Goal: Information Seeking & Learning: Learn about a topic

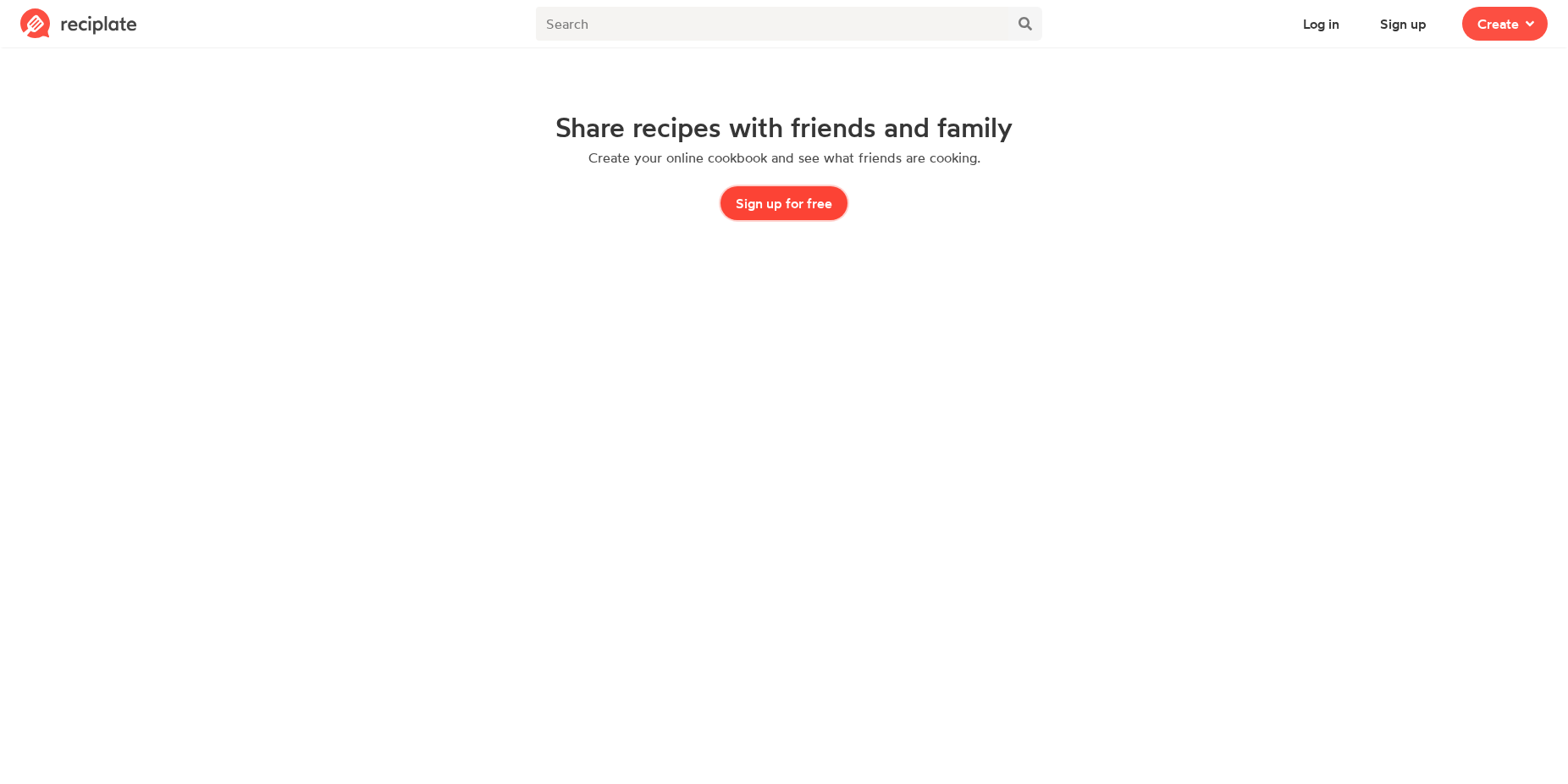
click at [789, 188] on button "Sign up for free" at bounding box center [784, 203] width 127 height 34
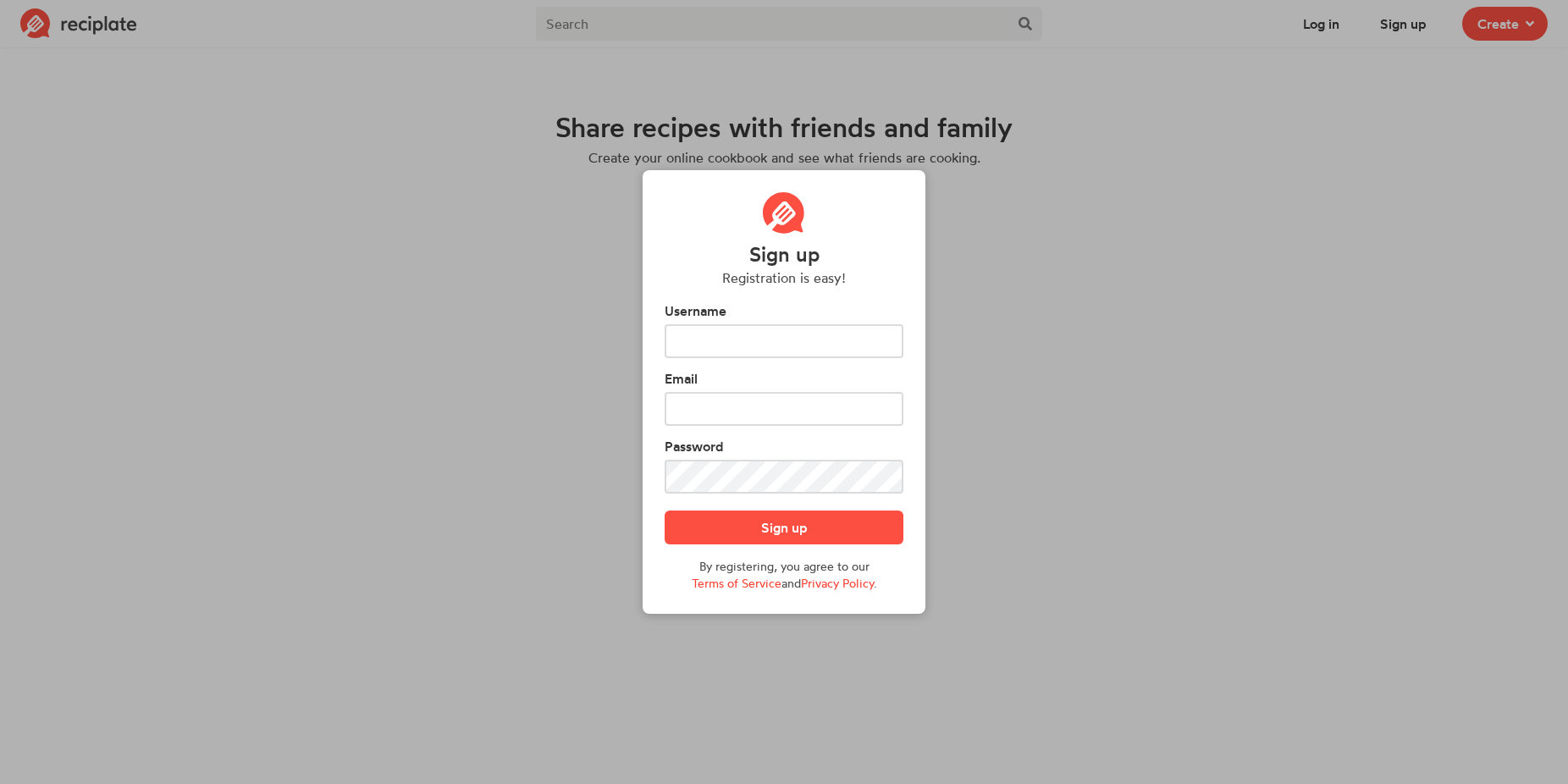
type input "potatobabe06@gmail.com"
click at [753, 590] on link "Terms of Service" at bounding box center [736, 582] width 90 height 14
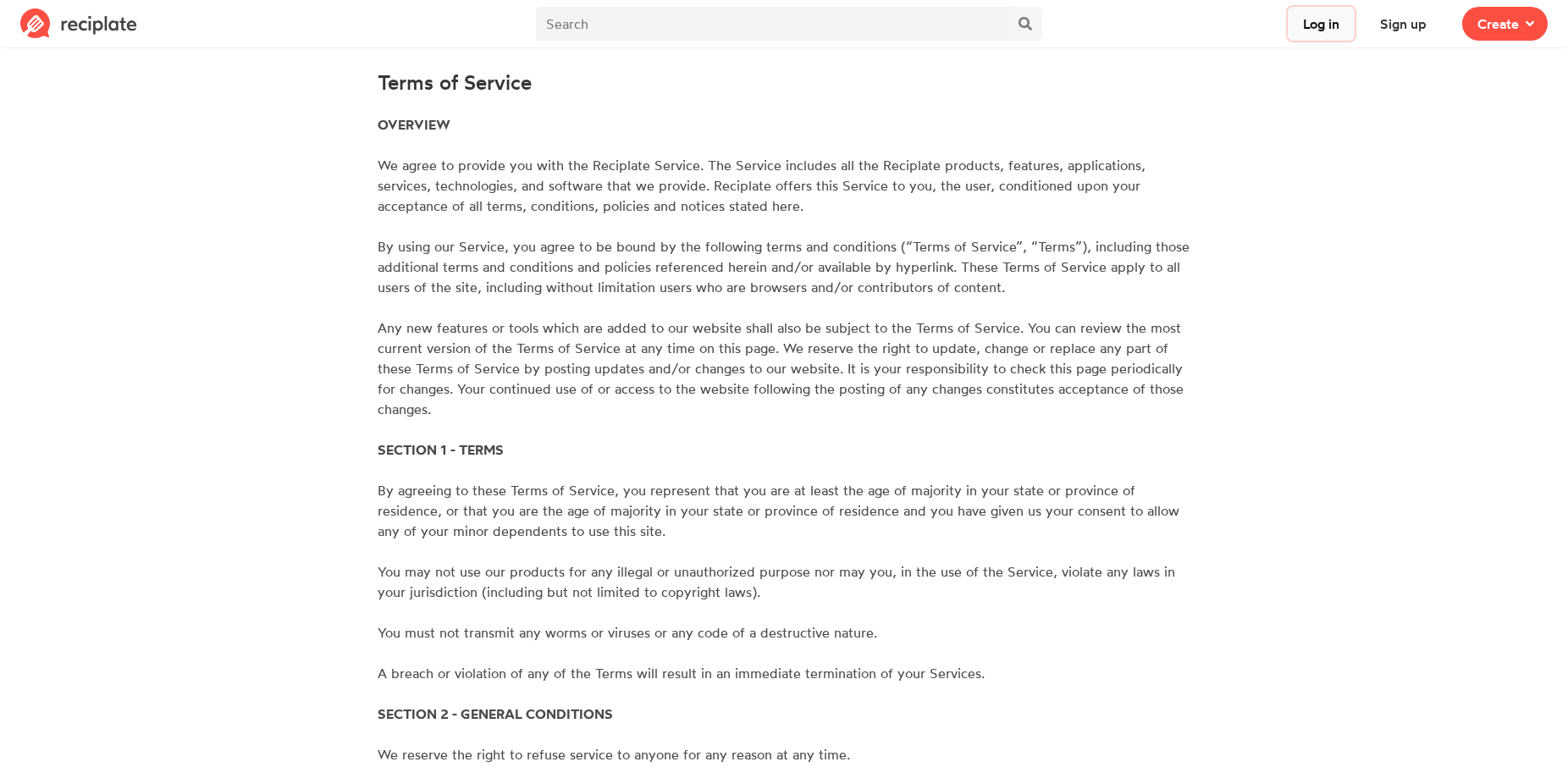
click at [1310, 34] on button "Log in" at bounding box center [1320, 23] width 67 height 34
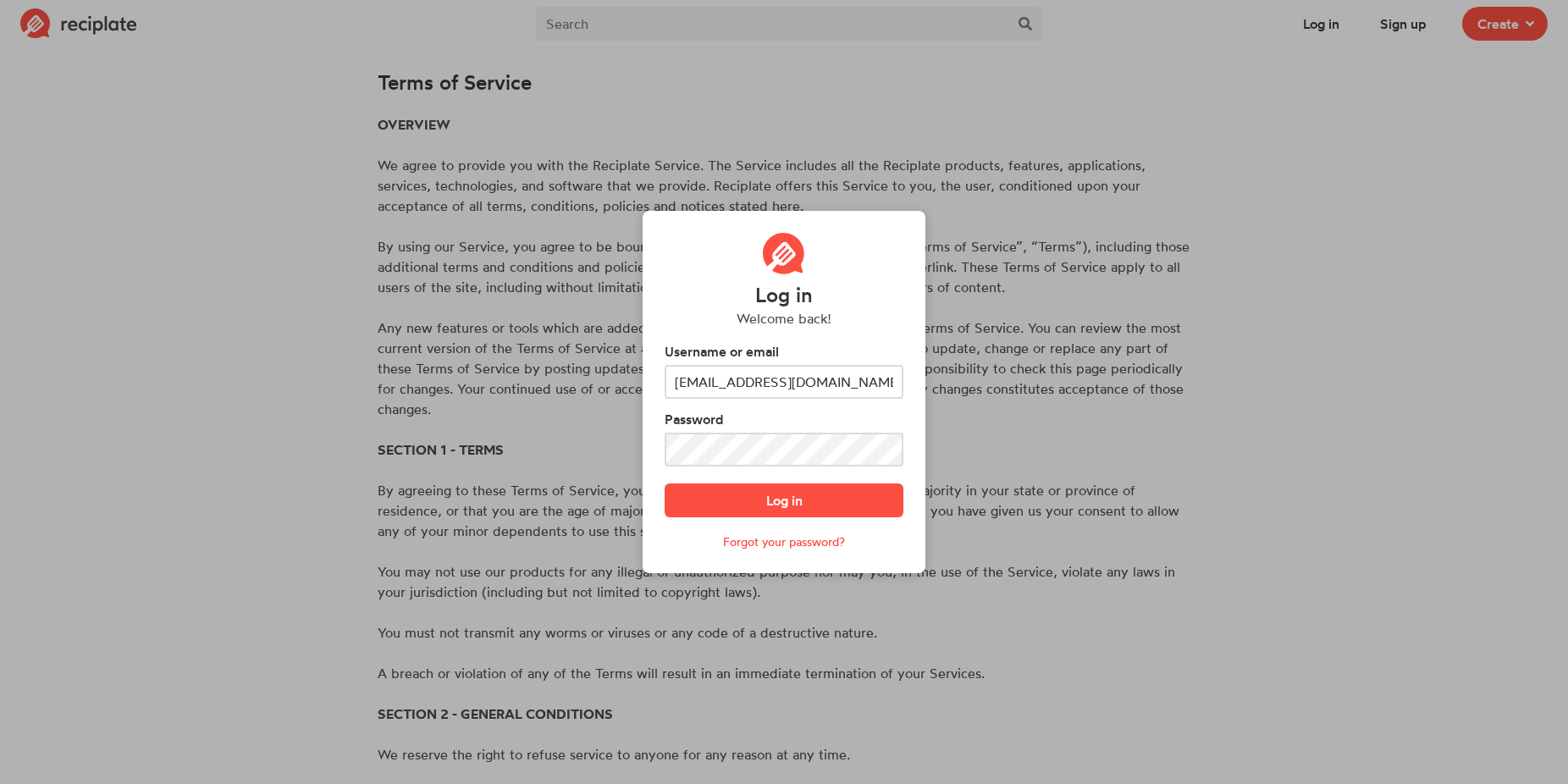
type input "[EMAIL_ADDRESS][DOMAIN_NAME]"
click at [830, 523] on footer "Log in Forgot your password?" at bounding box center [783, 517] width 239 height 67
click at [830, 509] on button "Log in" at bounding box center [783, 500] width 239 height 34
click at [1004, 336] on div "Log in Welcome back! Username or email [EMAIL_ADDRESS][DOMAIN_NAME] Password Lo…" at bounding box center [784, 392] width 1568 height 784
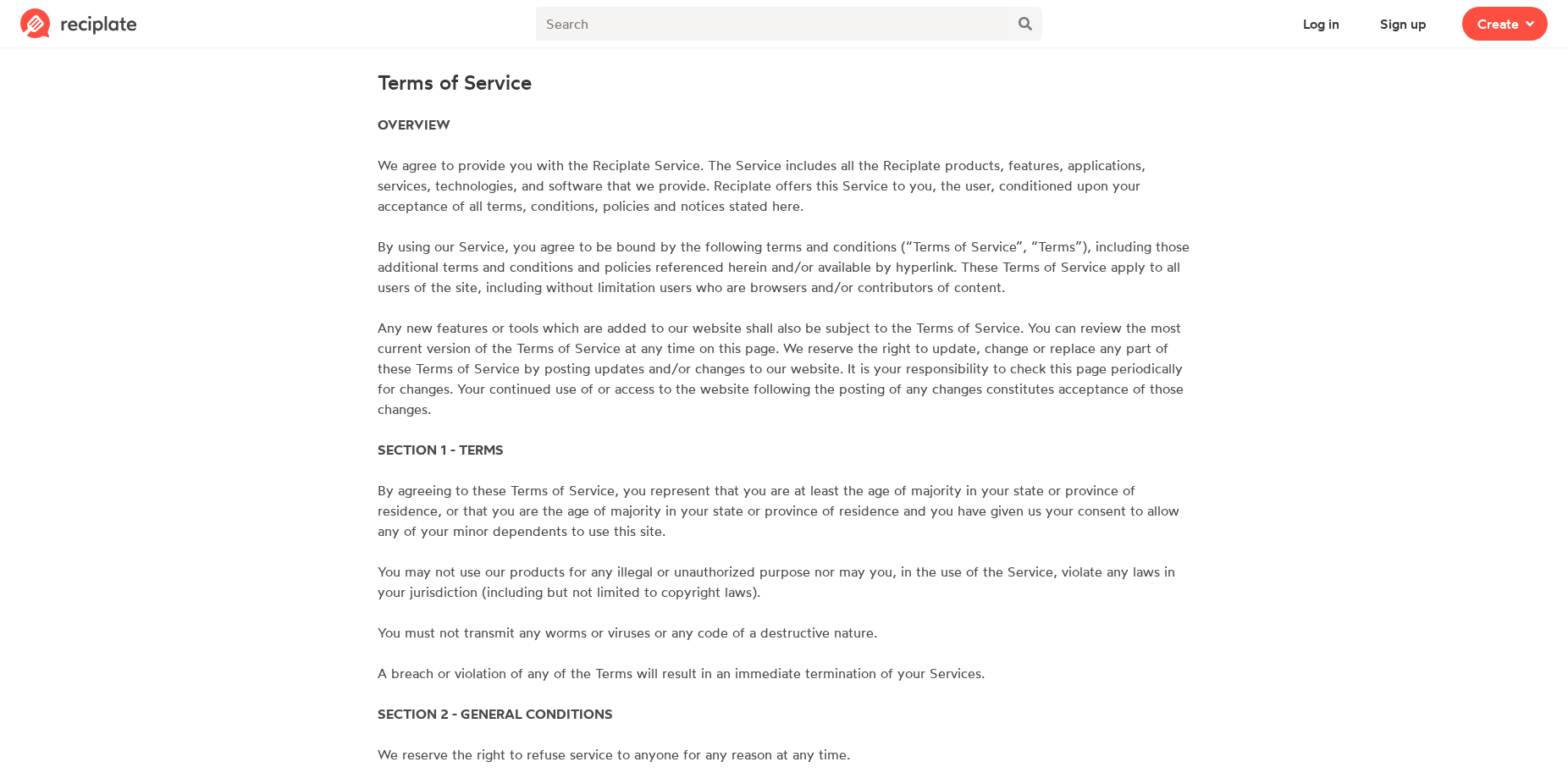
click at [122, 20] on img at bounding box center [79, 23] width 117 height 31
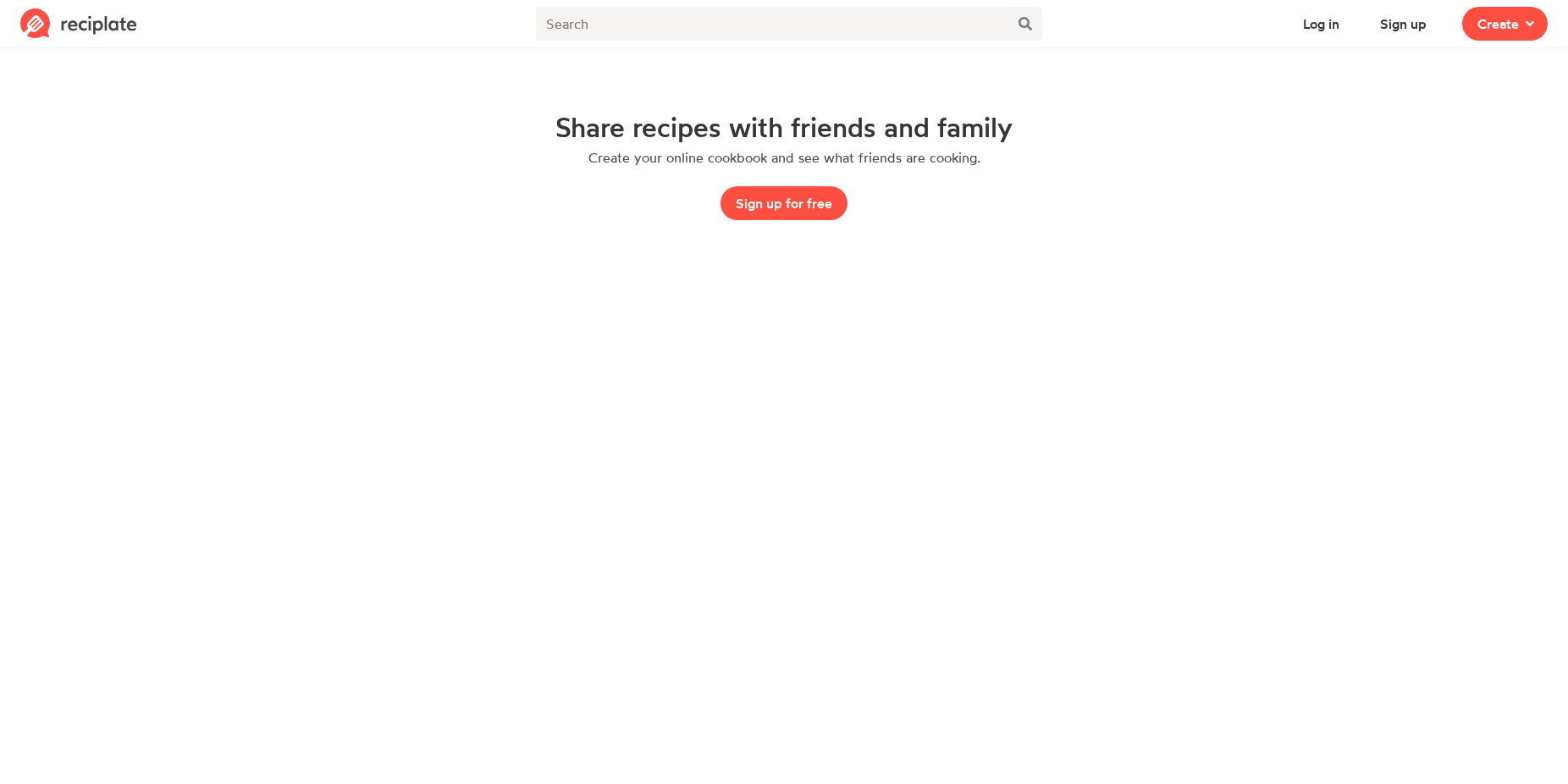
click at [732, 5] on div at bounding box center [788, 26] width 512 height 46
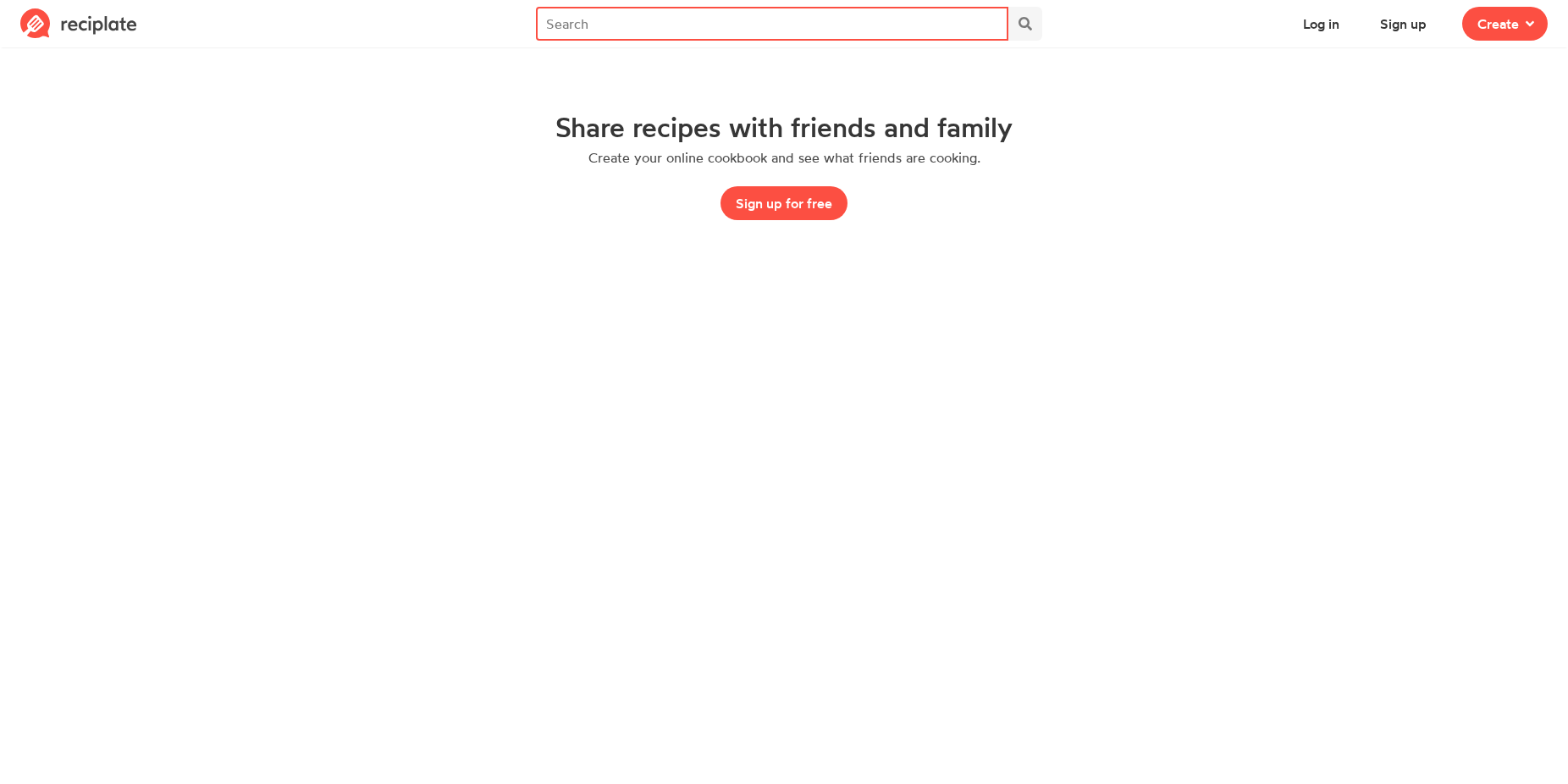
click at [732, 21] on input "text" at bounding box center [771, 23] width 471 height 34
type input "crockpot"
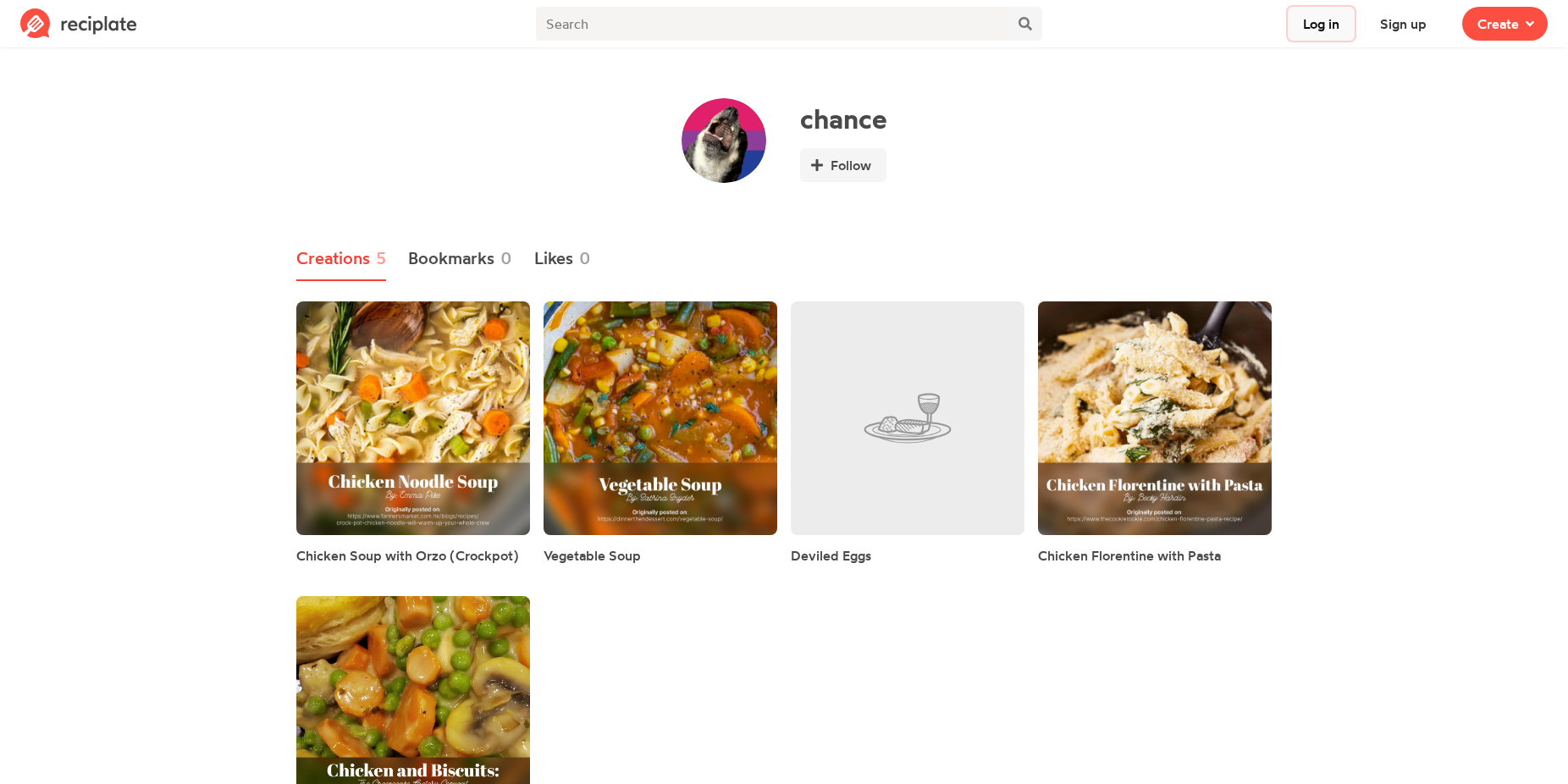
click at [1313, 34] on button "Log in" at bounding box center [1320, 23] width 67 height 34
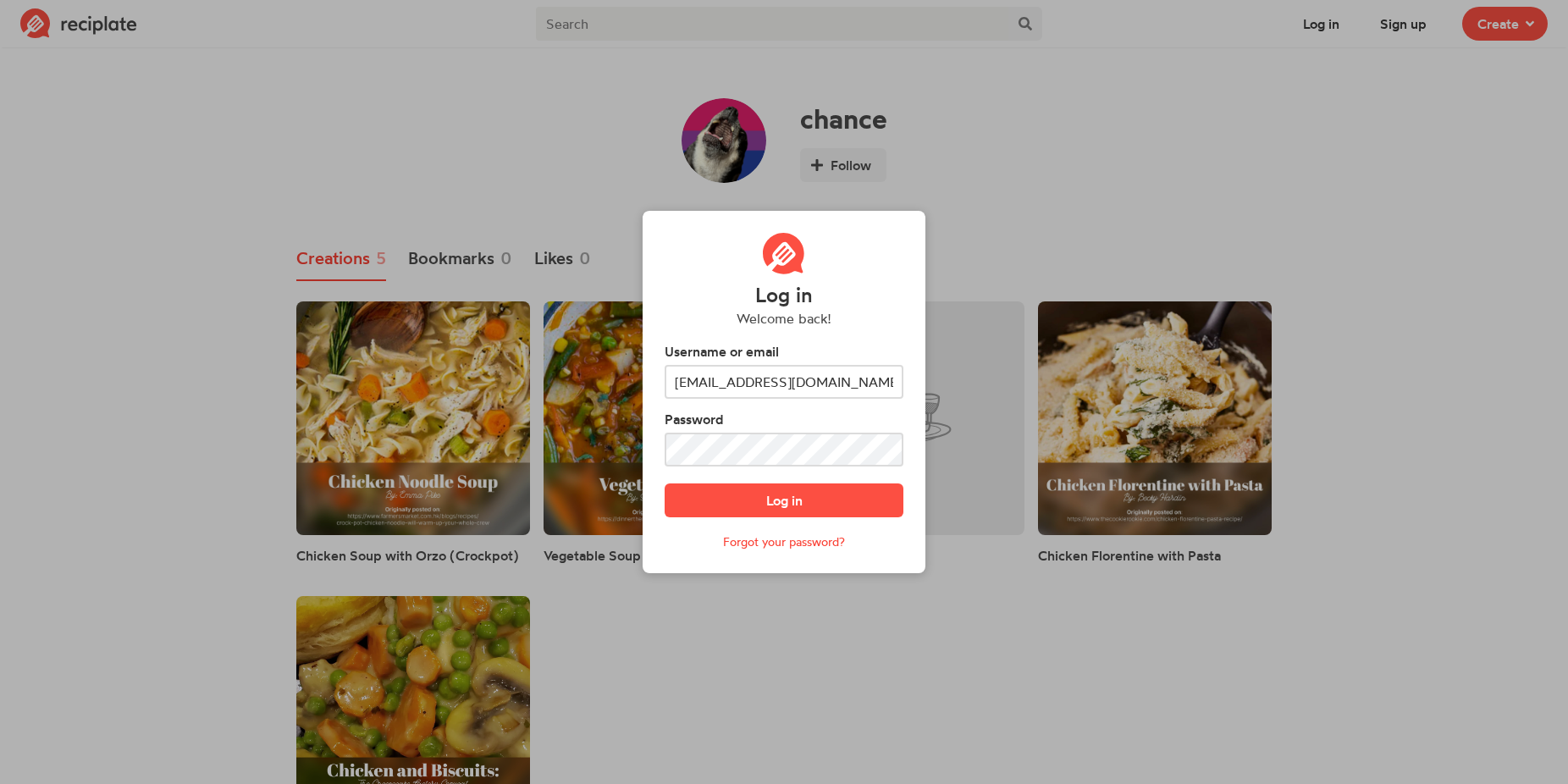
type input "[EMAIL_ADDRESS][DOMAIN_NAME]"
click at [835, 476] on form "Username or email [EMAIL_ADDRESS][DOMAIN_NAME] Password Log in Forgot your pass…" at bounding box center [783, 446] width 239 height 210
click at [838, 505] on button "Log in" at bounding box center [783, 500] width 239 height 34
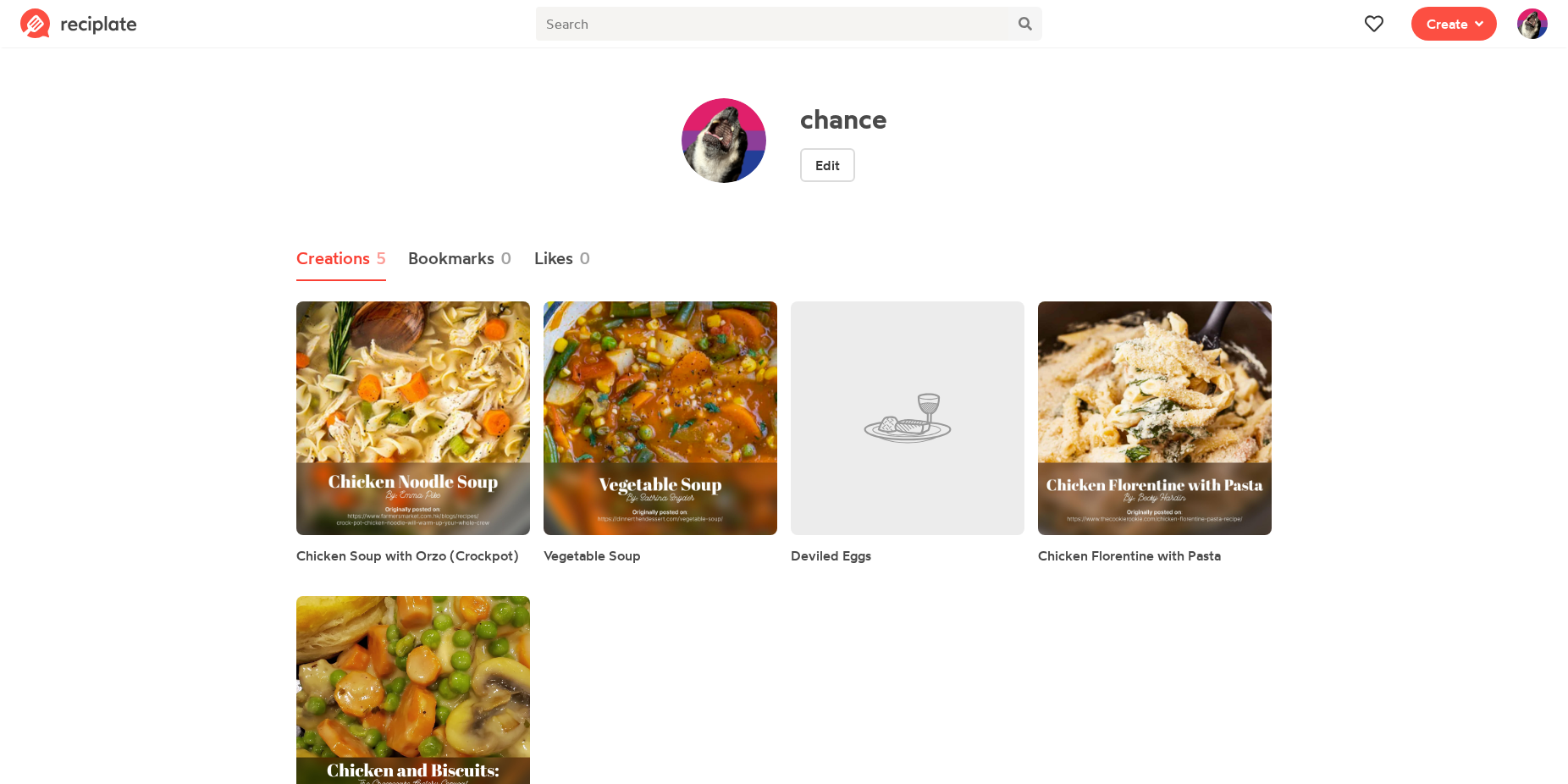
click at [1538, 29] on img at bounding box center [1531, 23] width 31 height 31
click at [1492, 97] on div "chance View Profile Drafts Creations Likes Following Invite Settings Sign Out S…" at bounding box center [1488, 225] width 136 height 362
click at [1519, 24] on img at bounding box center [1531, 23] width 31 height 31
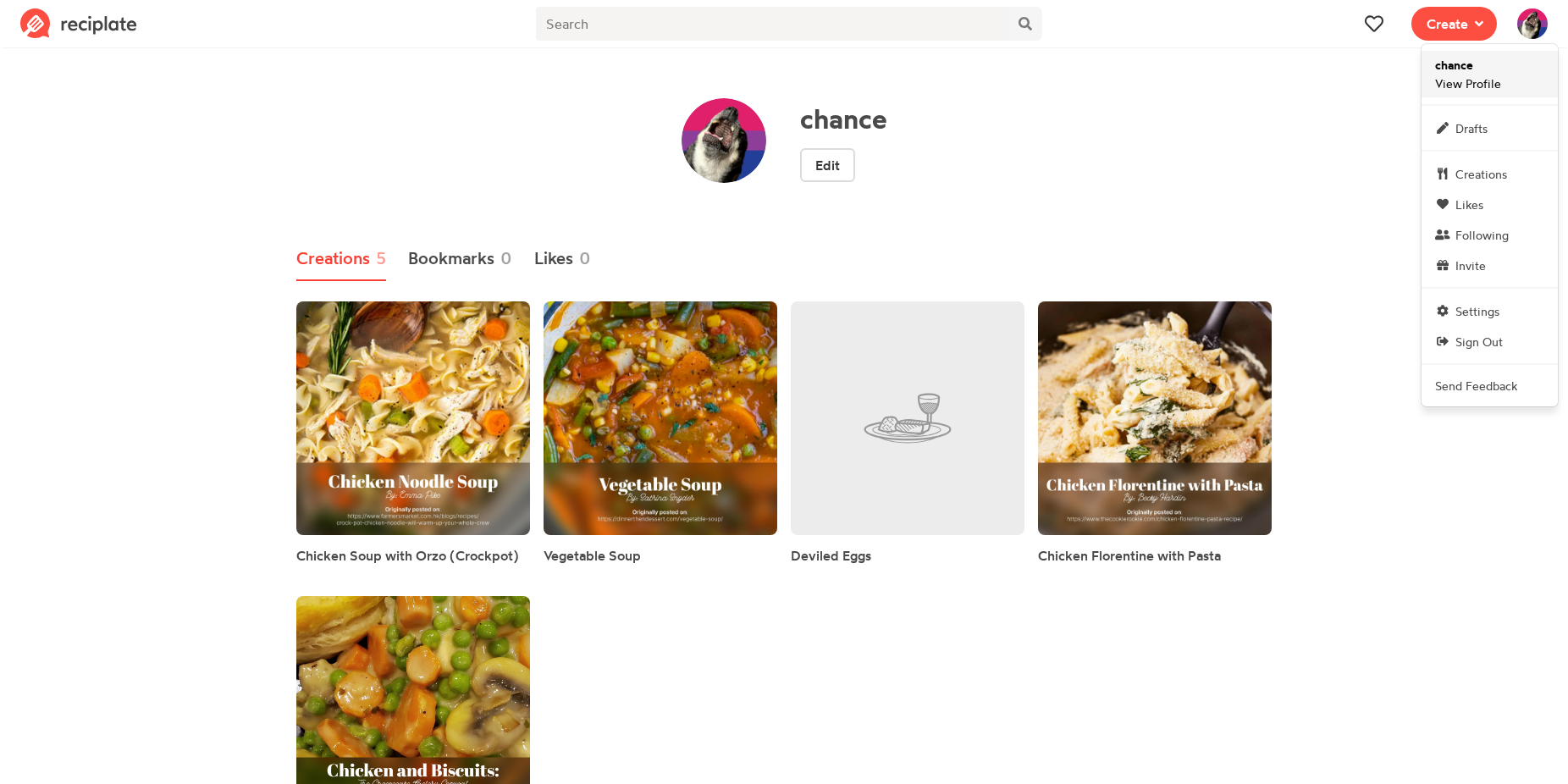
click at [1479, 73] on span "chance View Profile" at bounding box center [1468, 74] width 66 height 37
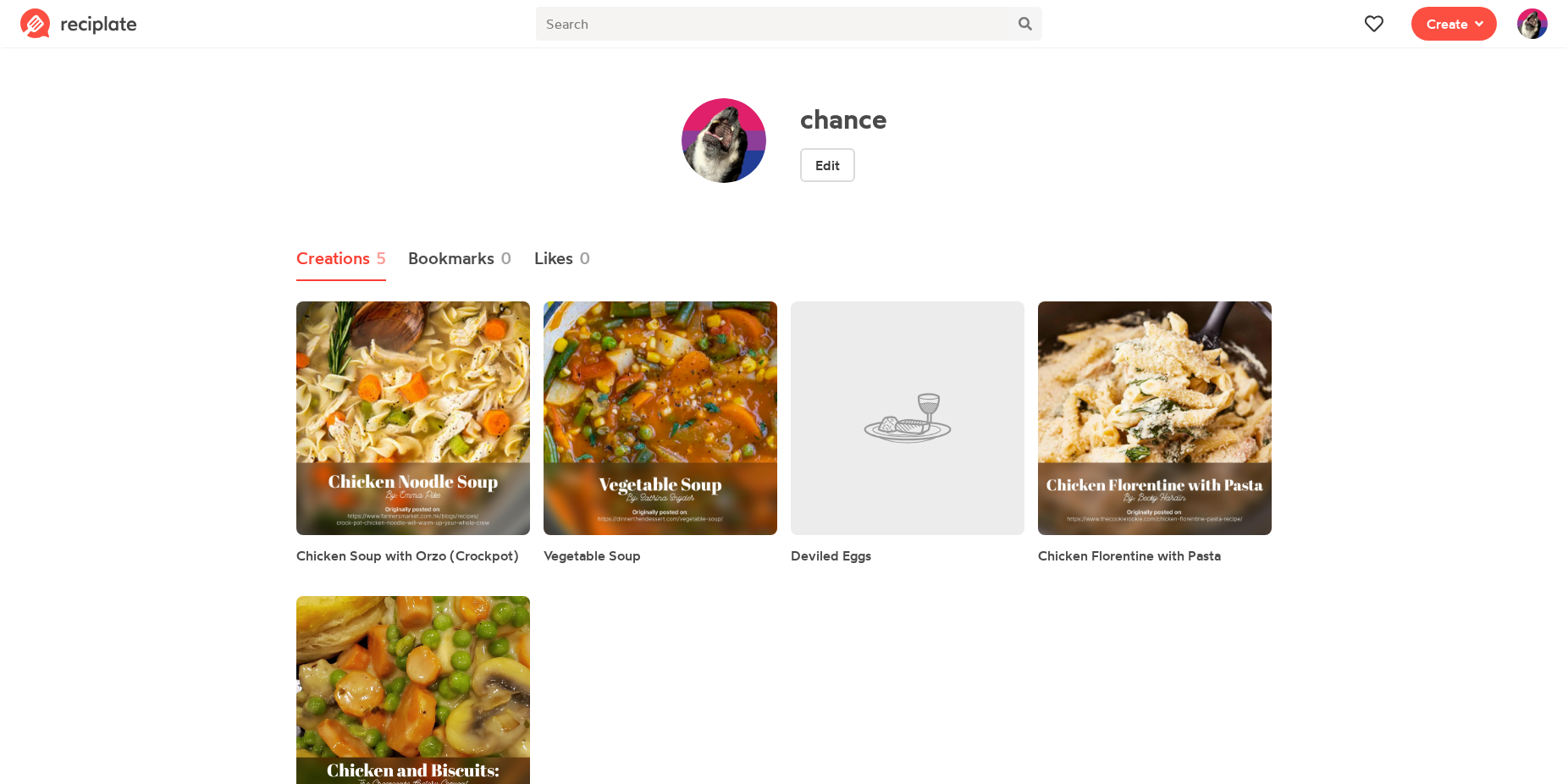
click at [1535, 19] on img at bounding box center [1531, 23] width 31 height 31
click at [1475, 162] on link "Creations" at bounding box center [1488, 173] width 136 height 31
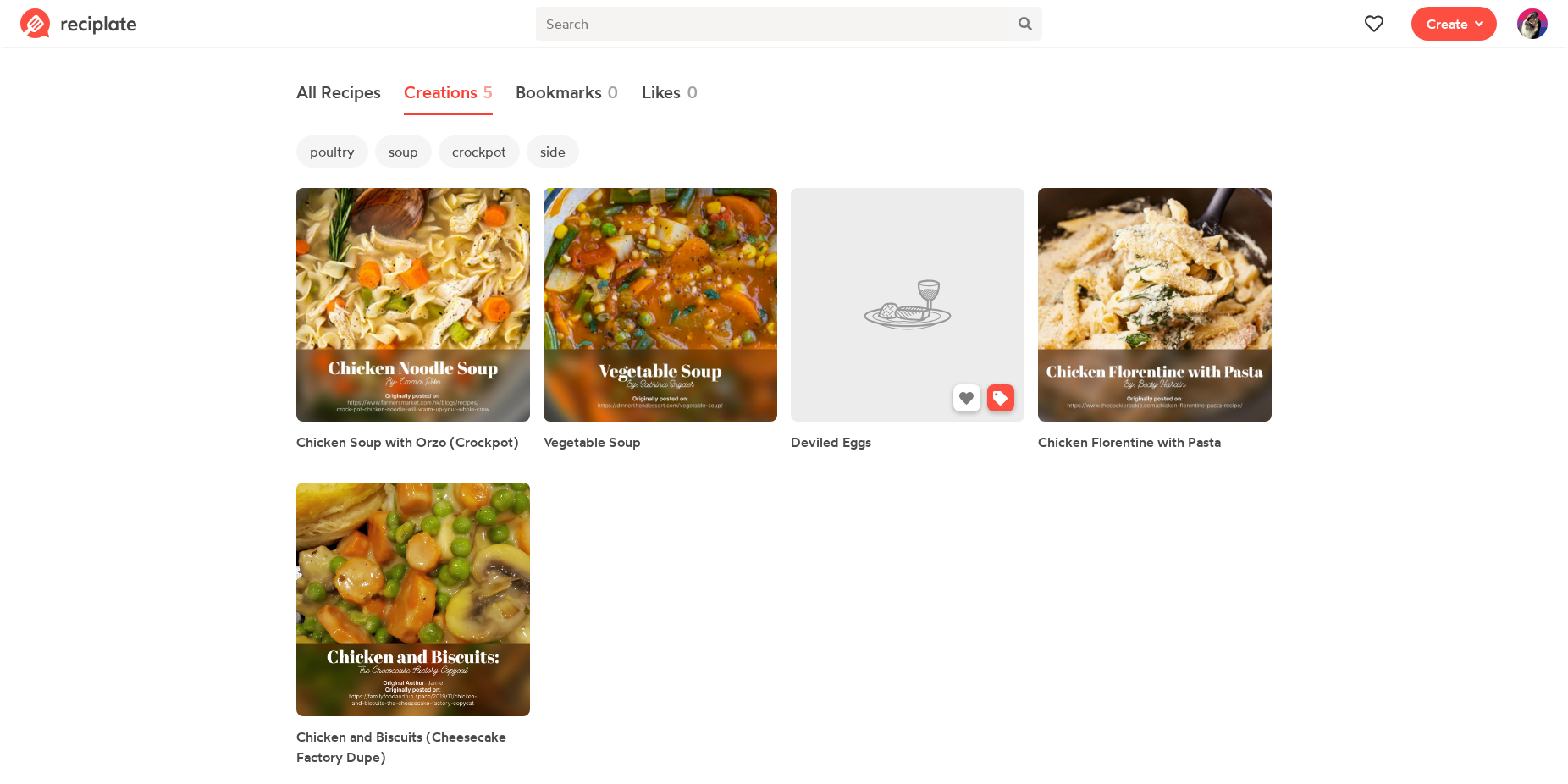
click at [827, 388] on link at bounding box center [907, 304] width 233 height 233
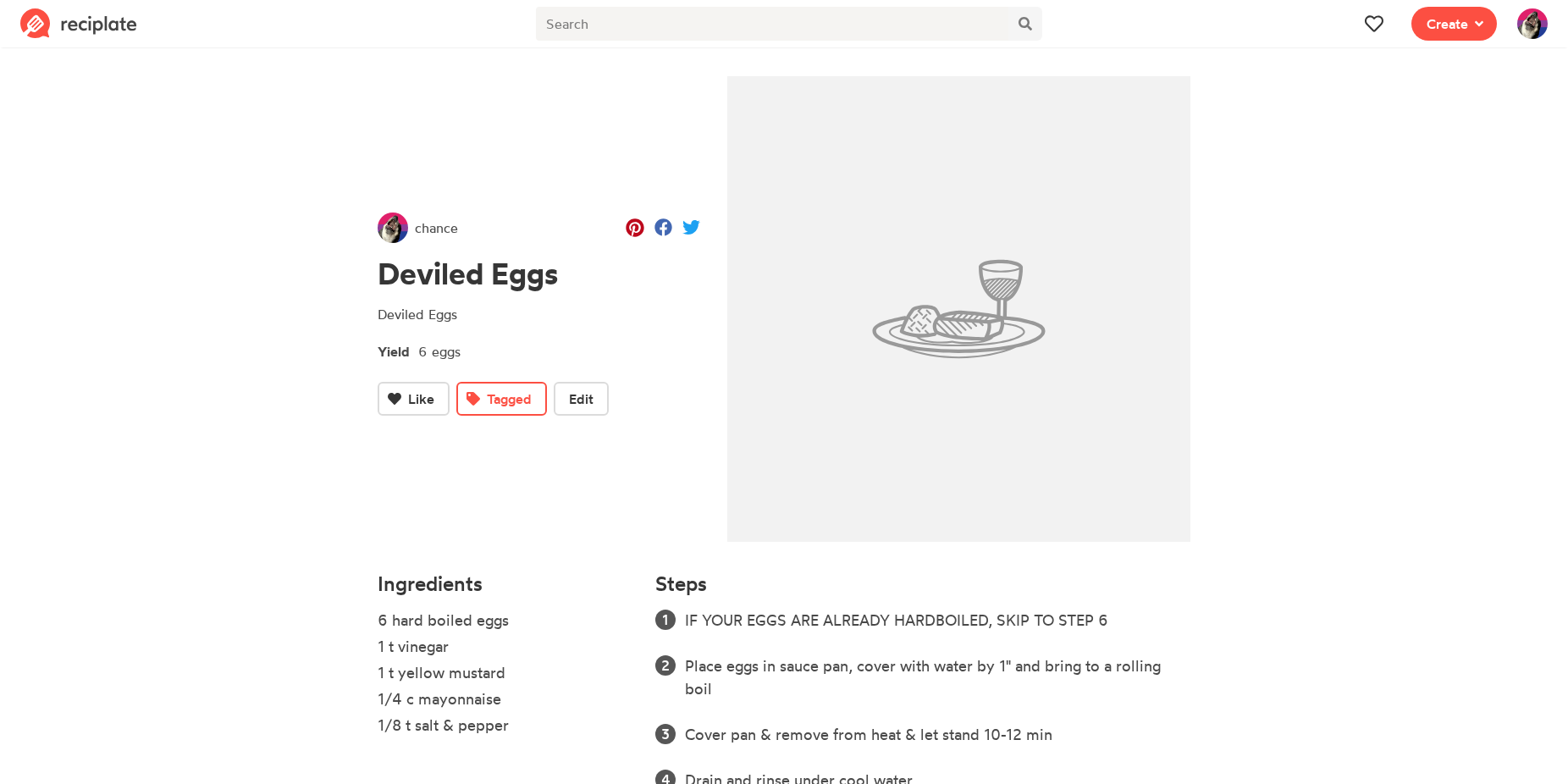
click at [1533, 22] on img at bounding box center [1531, 23] width 31 height 31
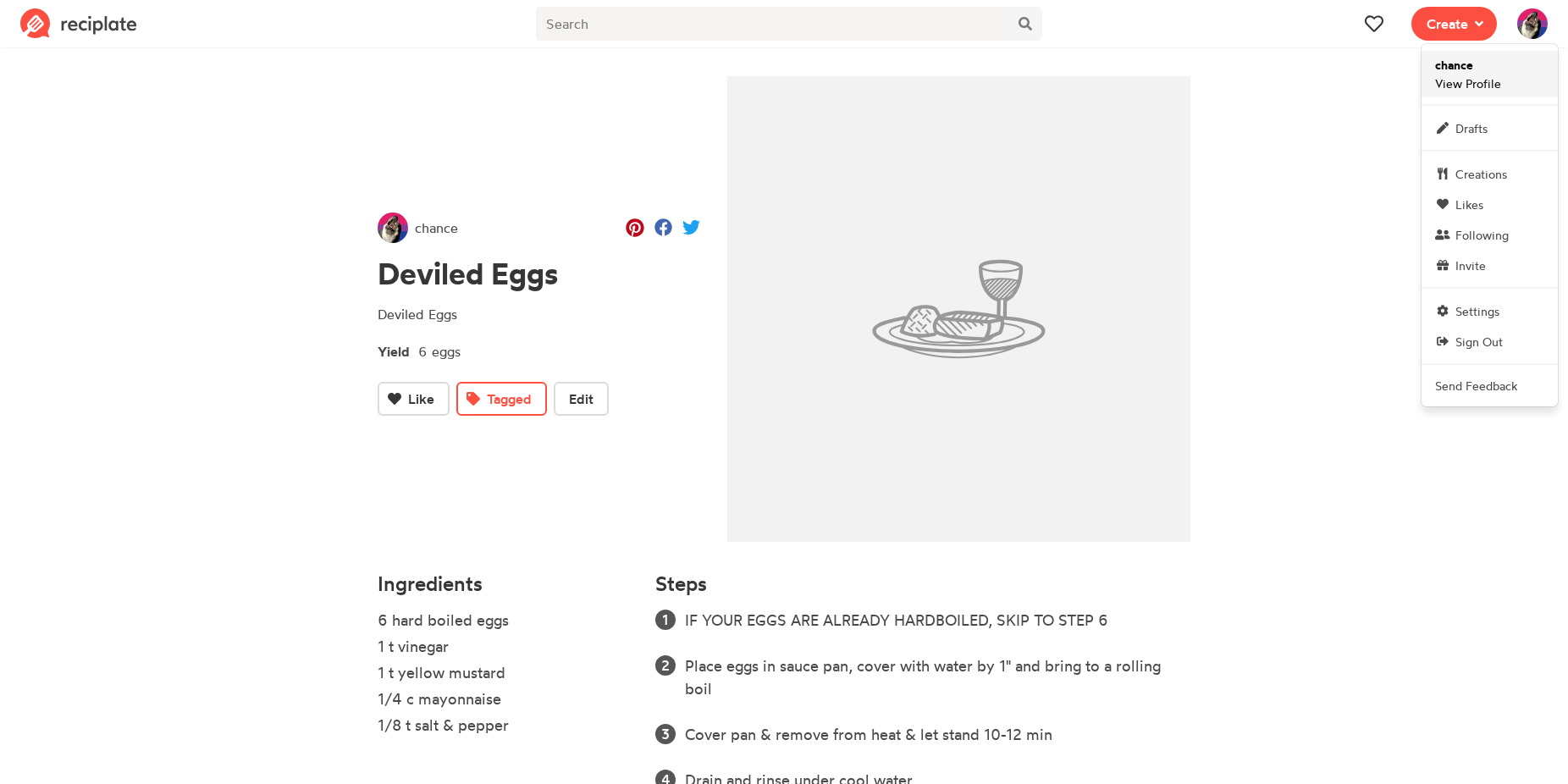
click at [1509, 63] on link "chance View Profile" at bounding box center [1488, 74] width 136 height 47
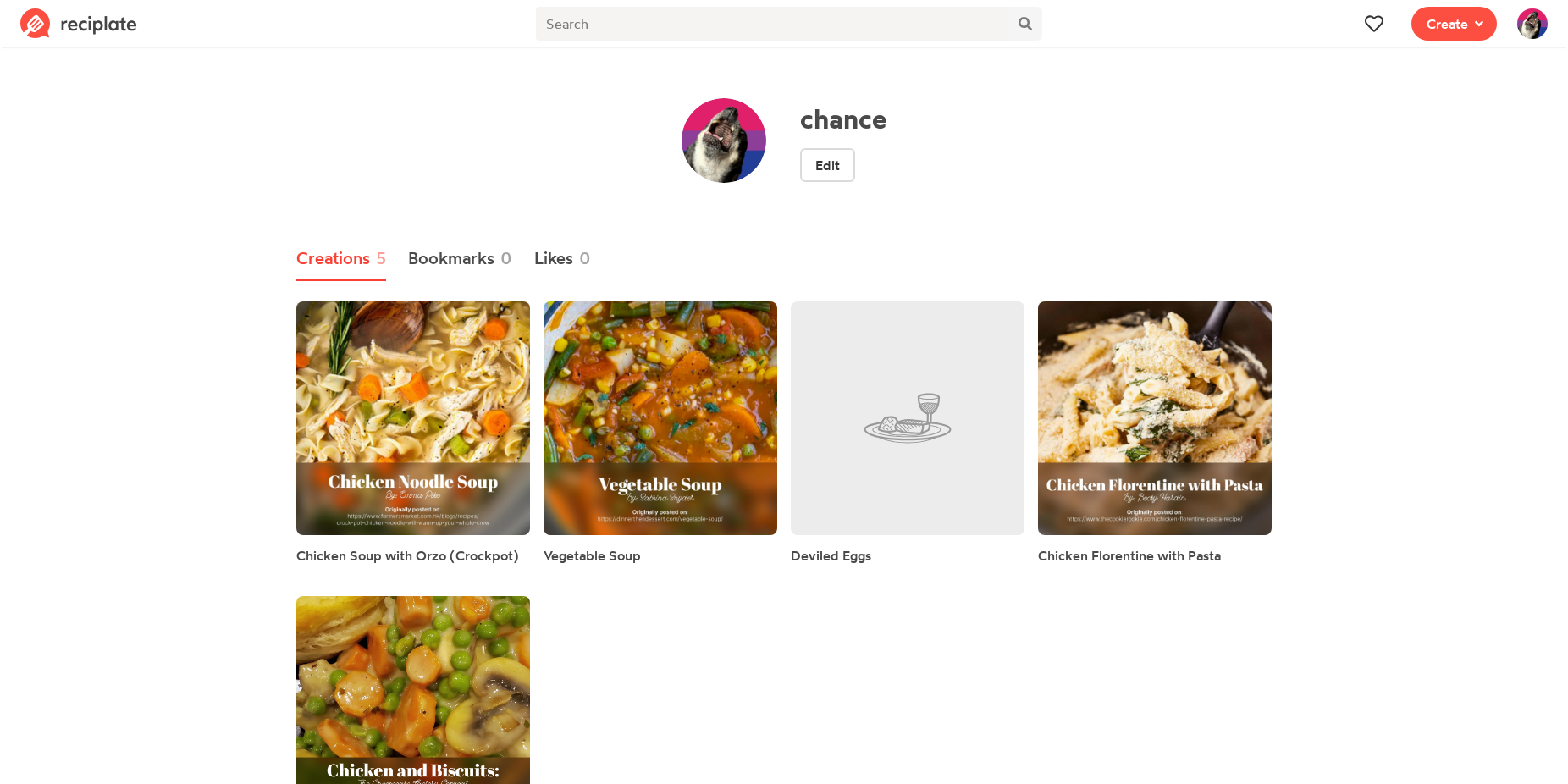
click at [89, 29] on img at bounding box center [79, 23] width 117 height 31
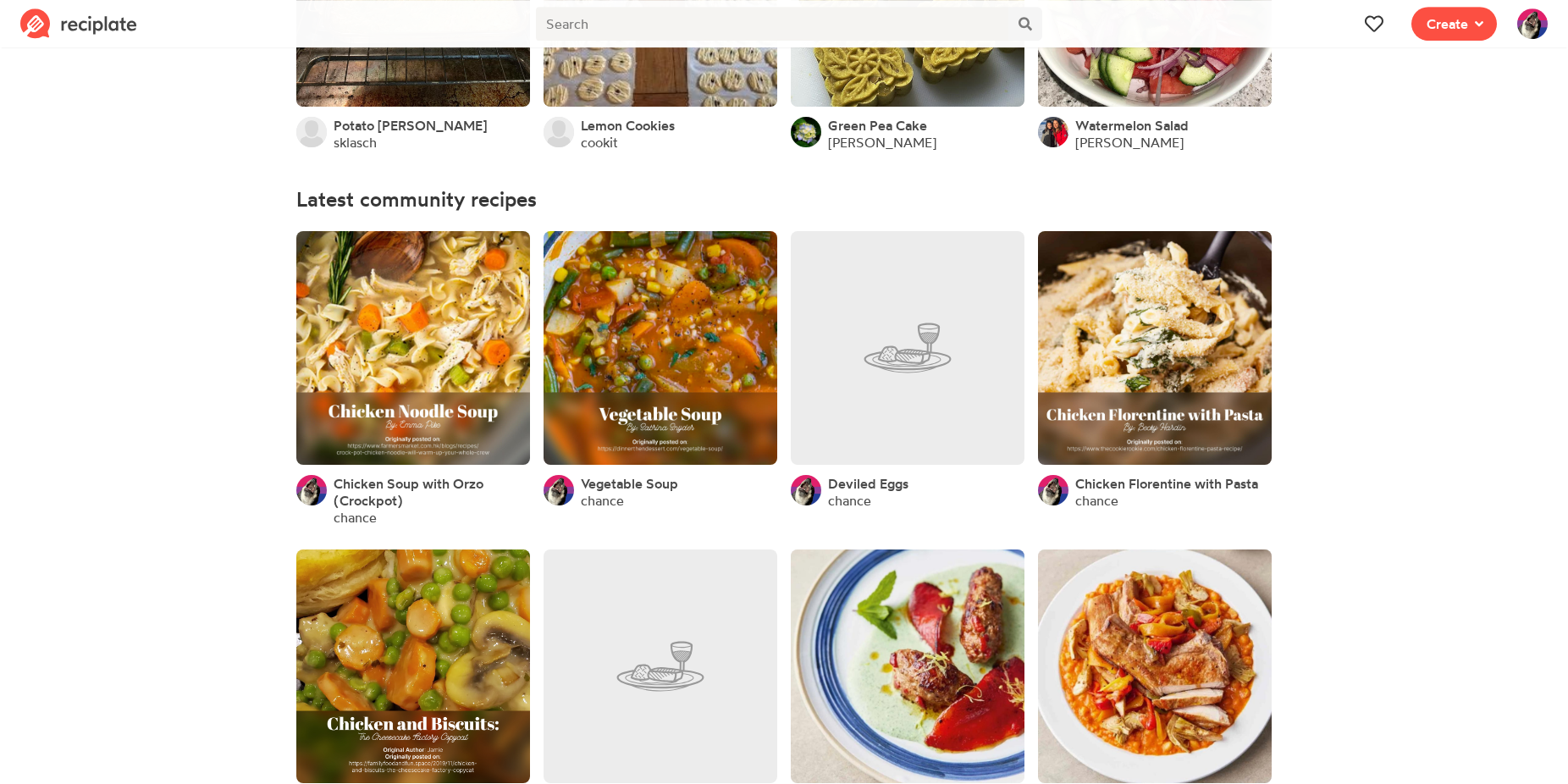
scroll to position [432, 0]
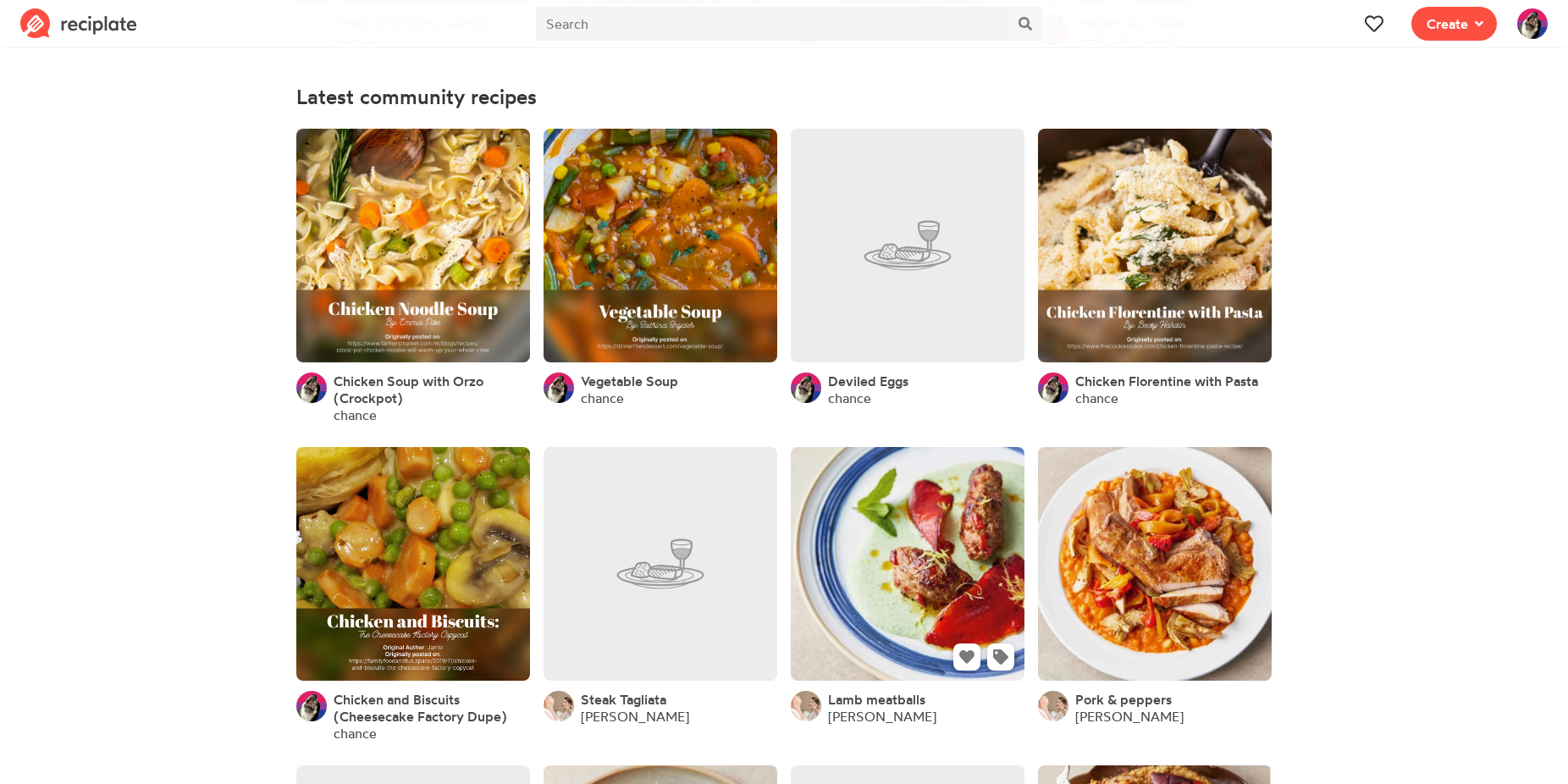
click at [823, 504] on link at bounding box center [907, 563] width 233 height 233
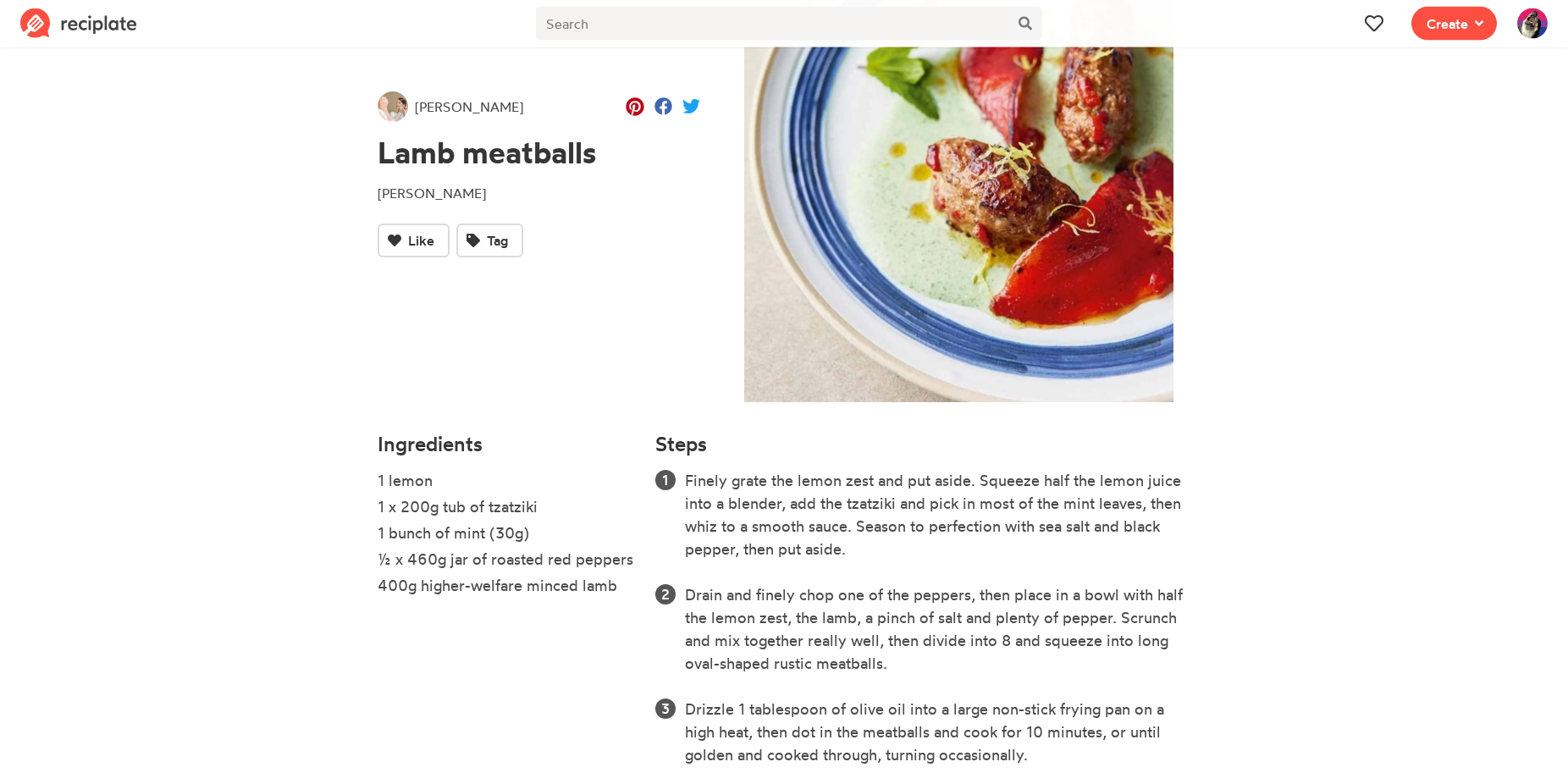
scroll to position [172, 0]
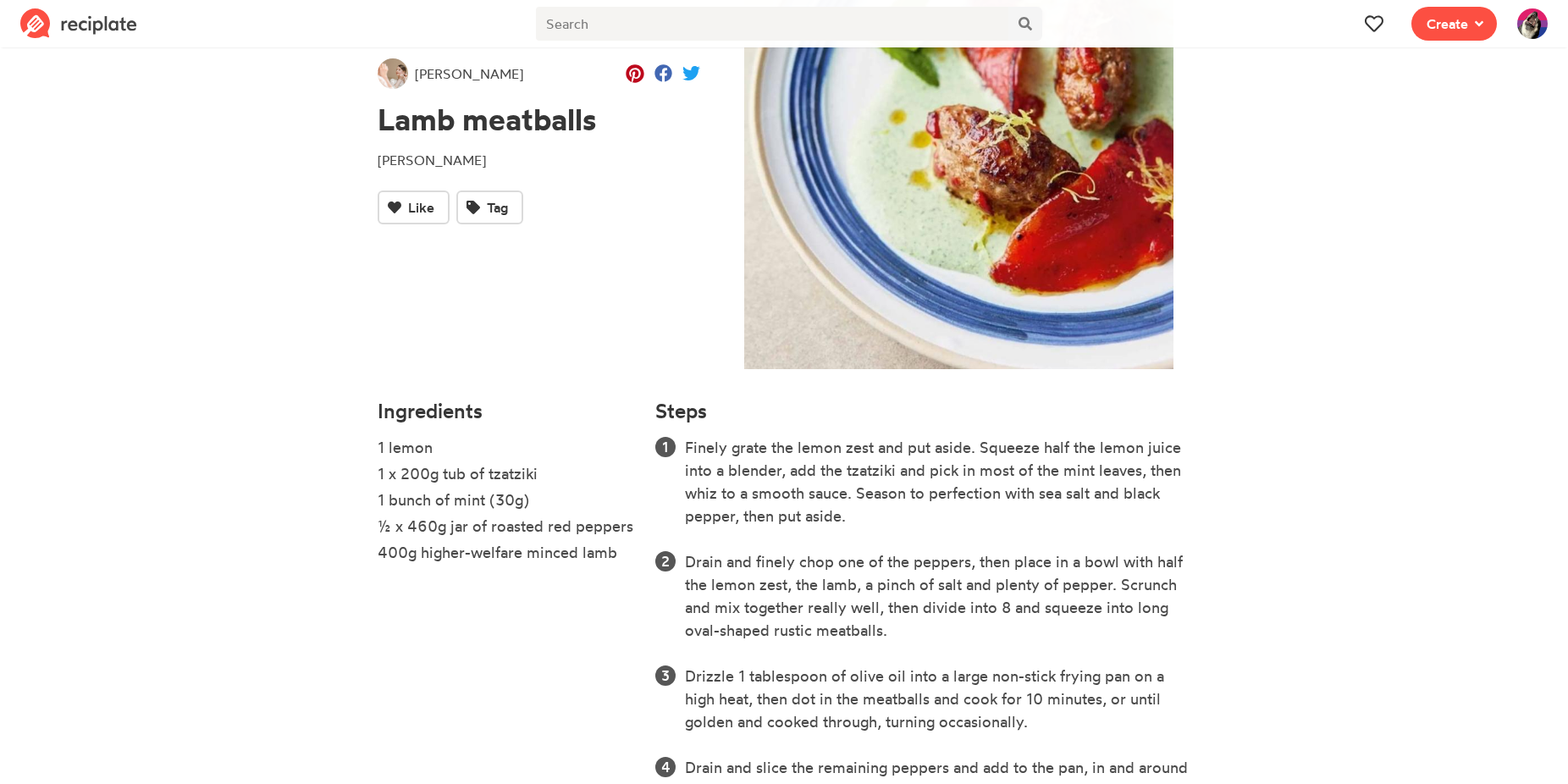
drag, startPoint x: 682, startPoint y: 443, endPoint x: 859, endPoint y: 514, distance: 190.7
click at [859, 514] on ol "Finely grate the lemon zest and put aside. Squeeze half the lemon juice into a …" at bounding box center [922, 675] width 535 height 480
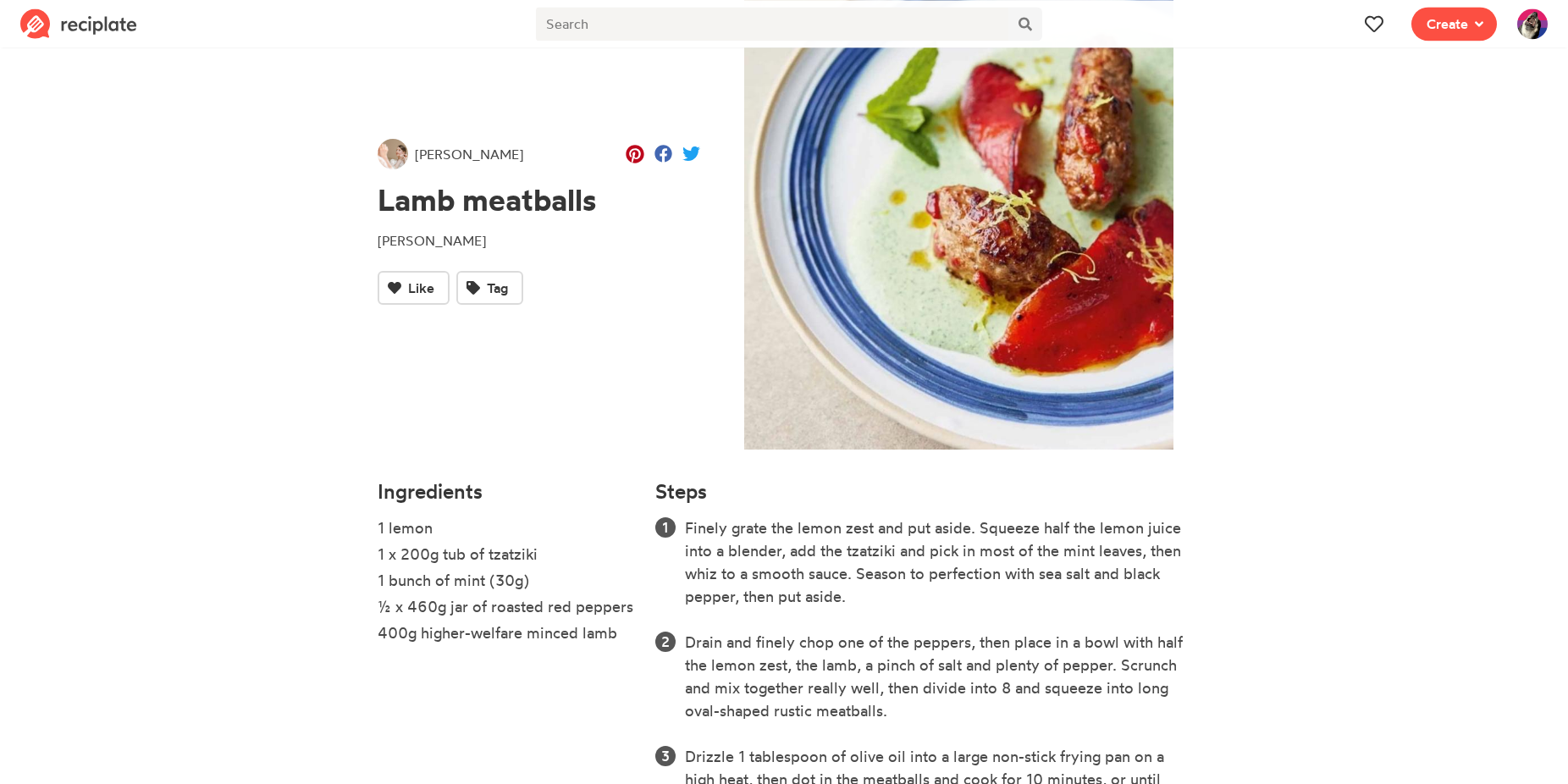
scroll to position [86, 0]
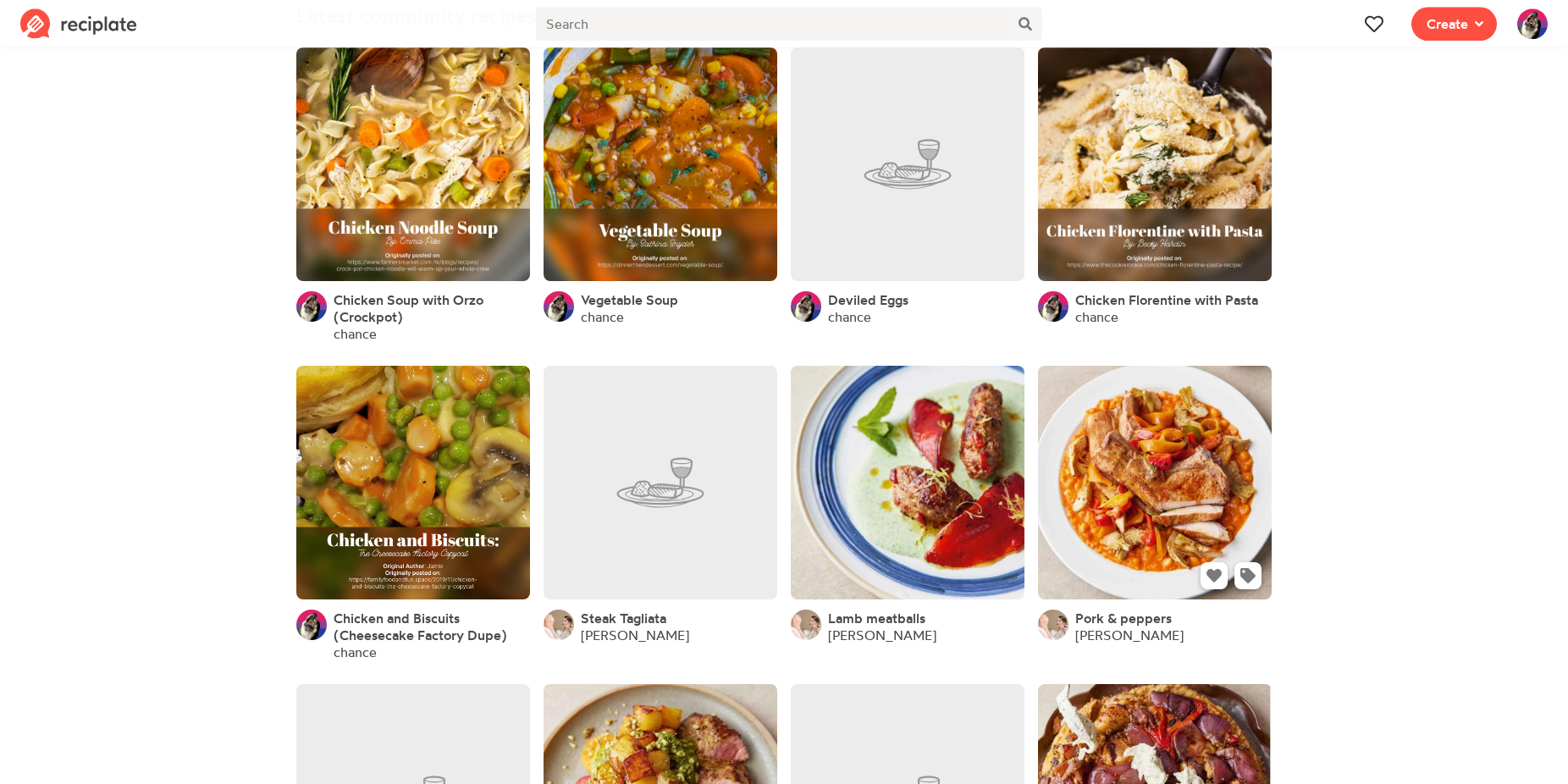
scroll to position [518, 0]
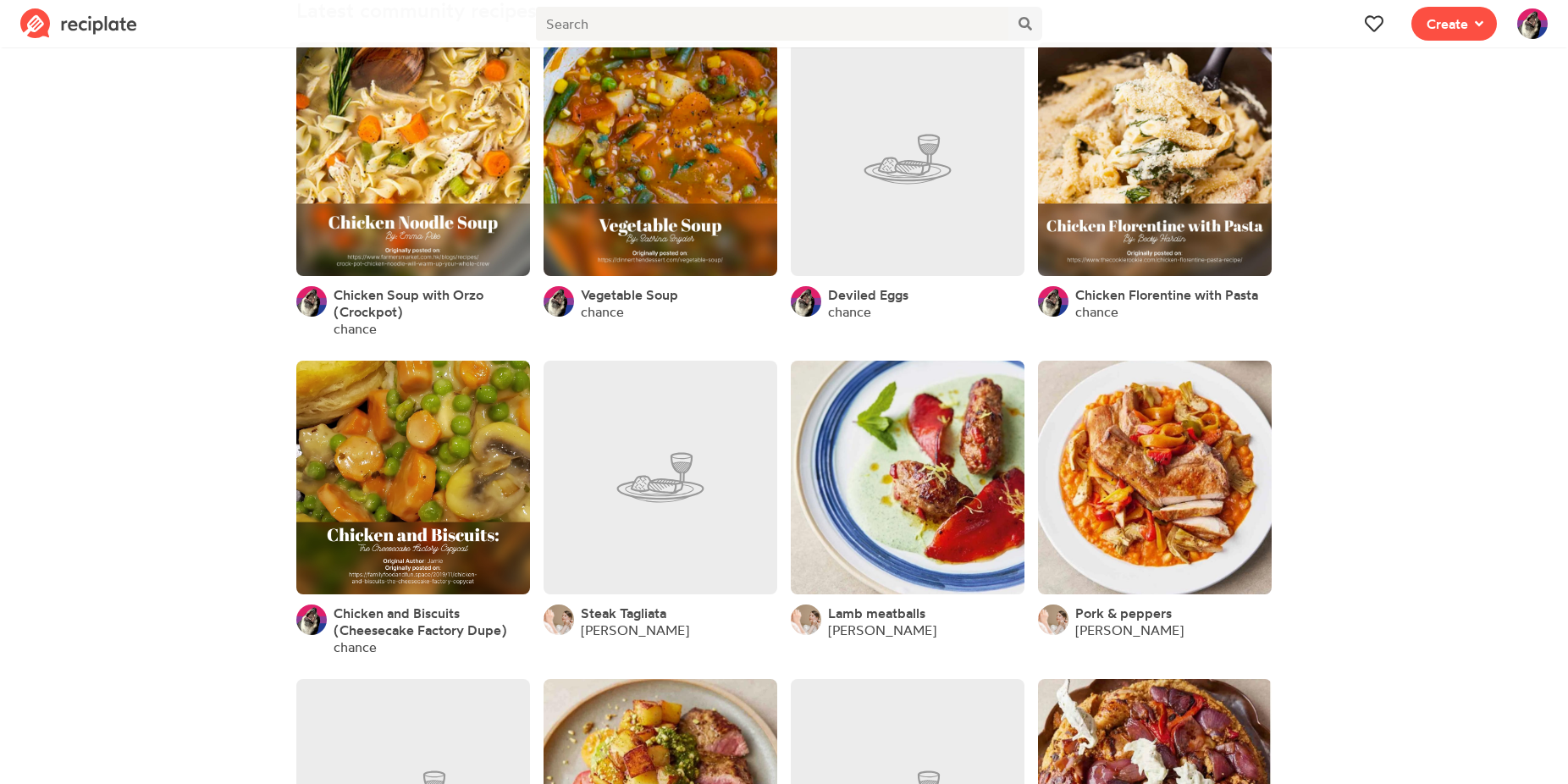
click at [1442, 452] on section "Welcome to Reciplate! Invite friends or follow someone to see their recipes. Ge…" at bounding box center [784, 433] width 1568 height 1813
click at [1130, 627] on link "Grace Bish" at bounding box center [1130, 629] width 109 height 17
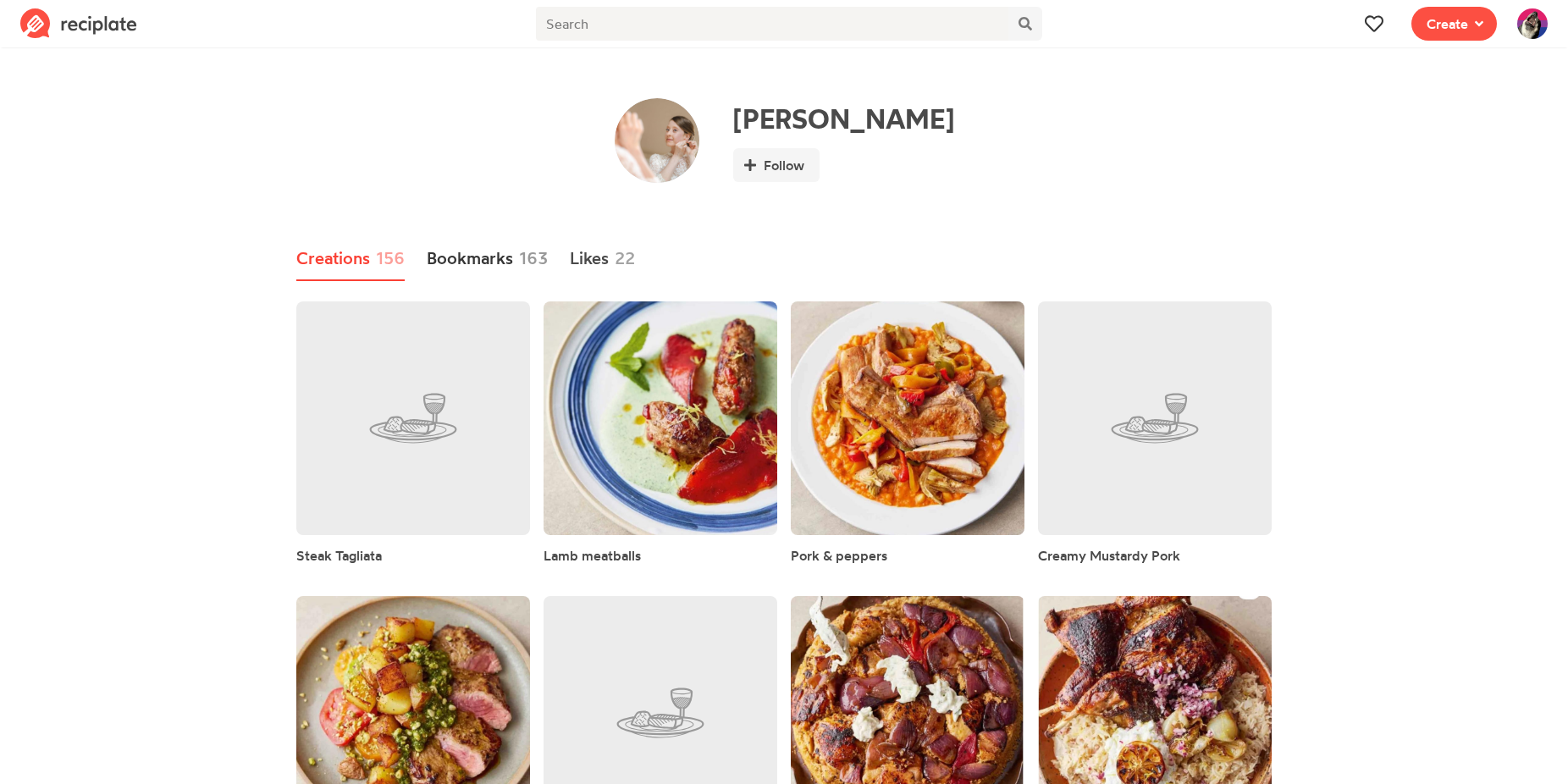
click at [491, 259] on link "Bookmarks 163" at bounding box center [486, 259] width 121 height 44
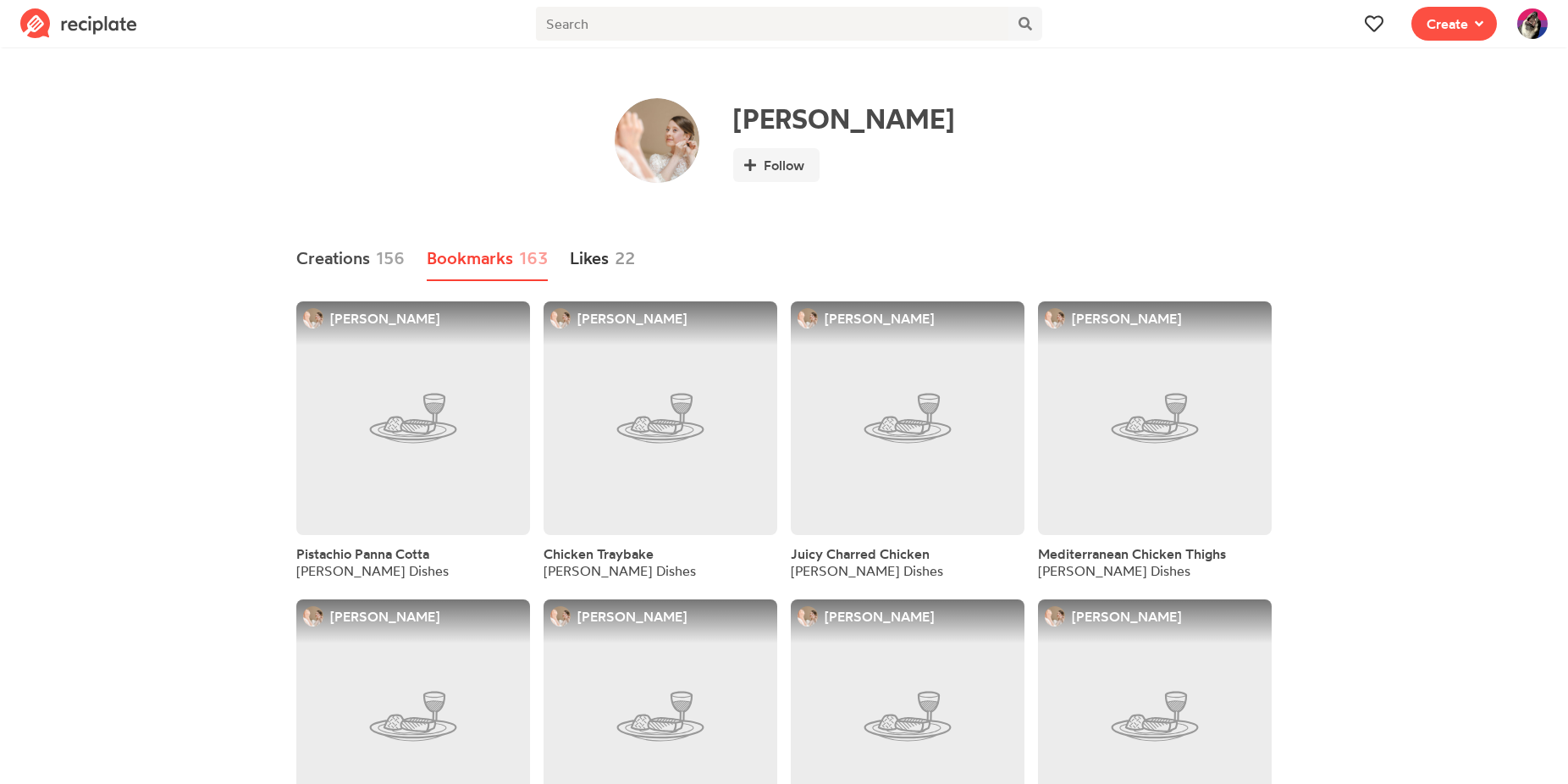
click at [604, 265] on link "Likes 22" at bounding box center [602, 259] width 66 height 44
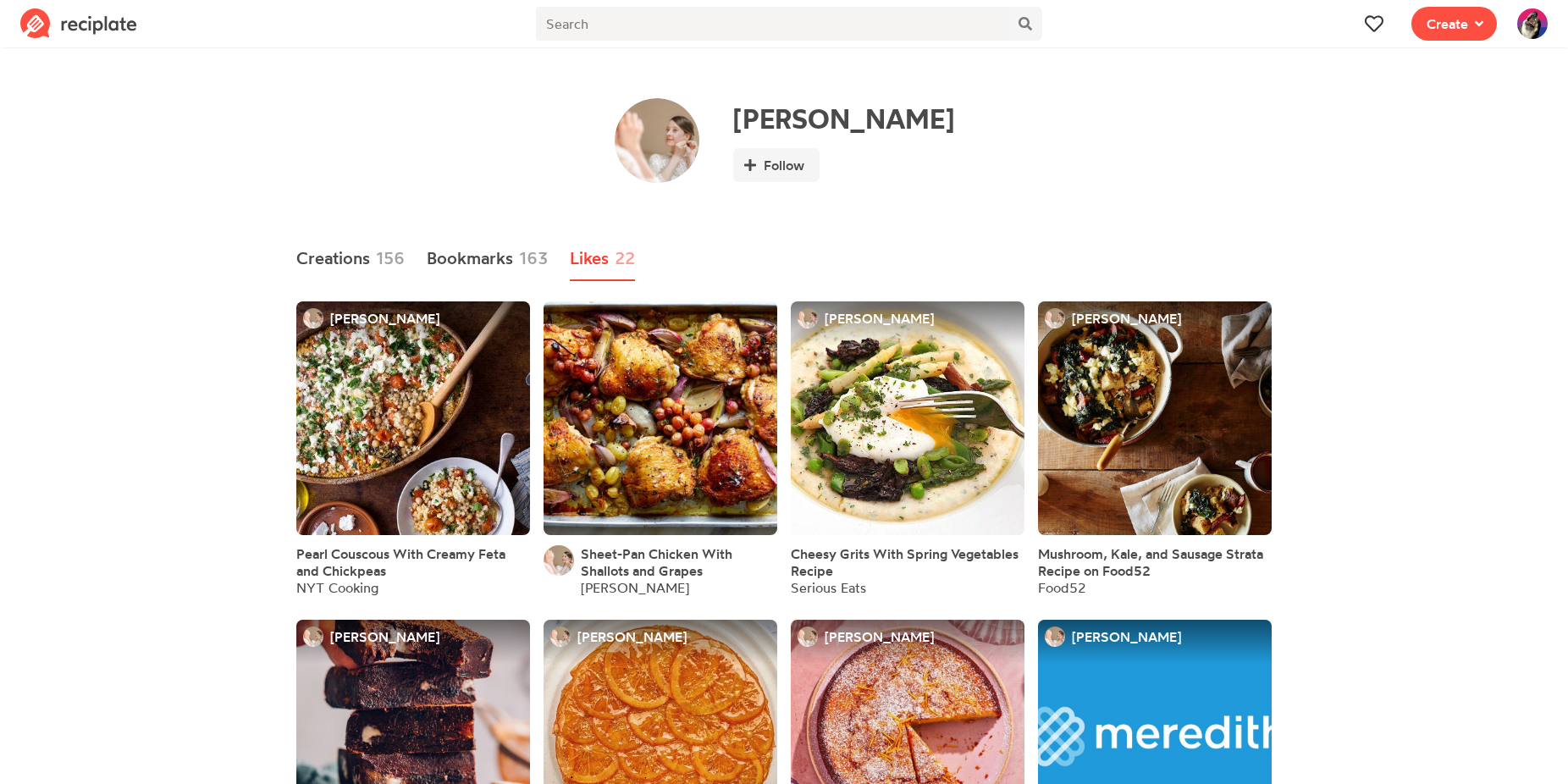
click at [806, 590] on div "Serious Eats" at bounding box center [907, 587] width 233 height 17
click at [366, 262] on link "Creations 156" at bounding box center [350, 259] width 109 height 44
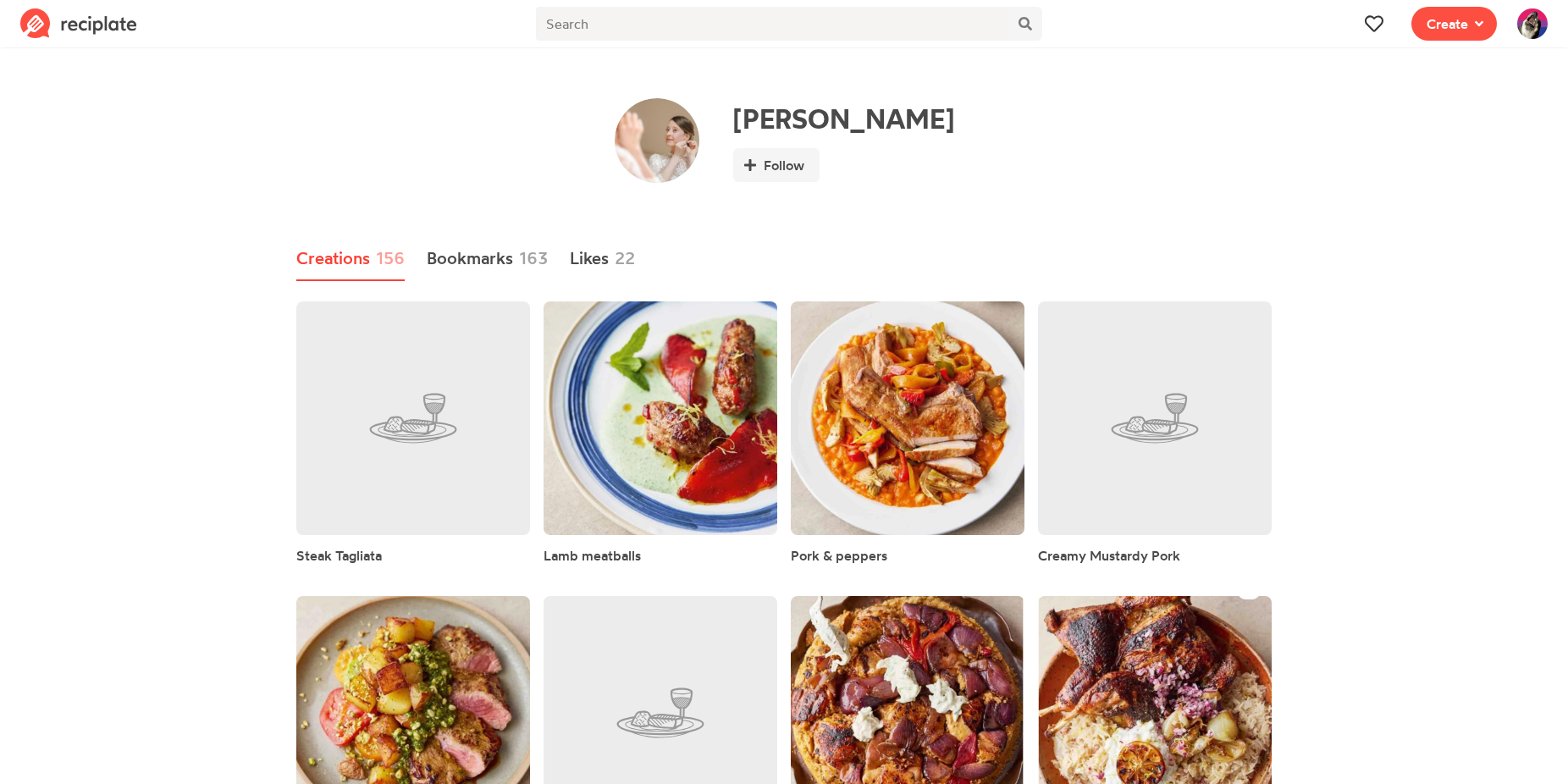
click at [117, 26] on img at bounding box center [79, 23] width 117 height 31
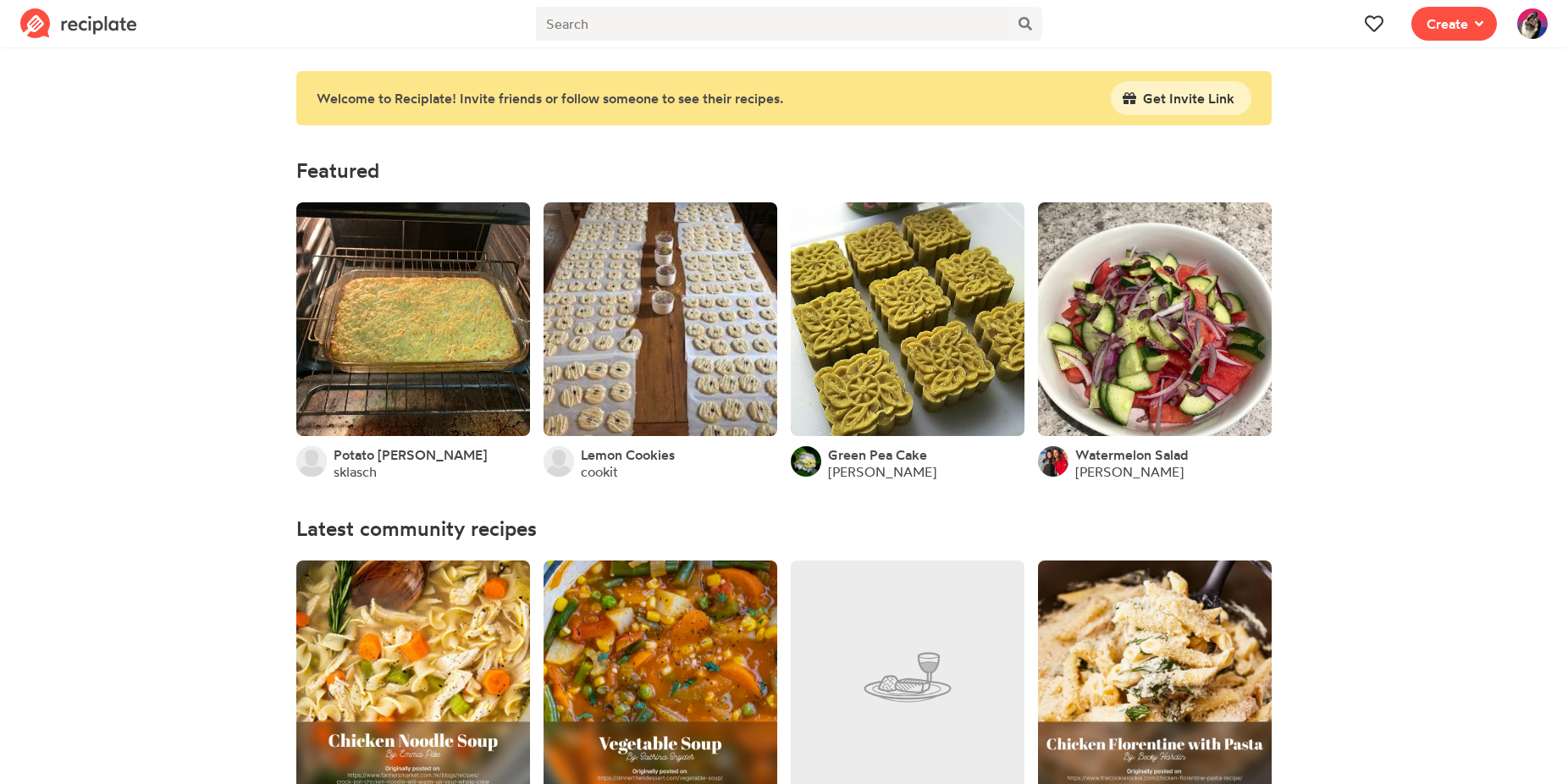
click at [105, 30] on img at bounding box center [79, 23] width 117 height 31
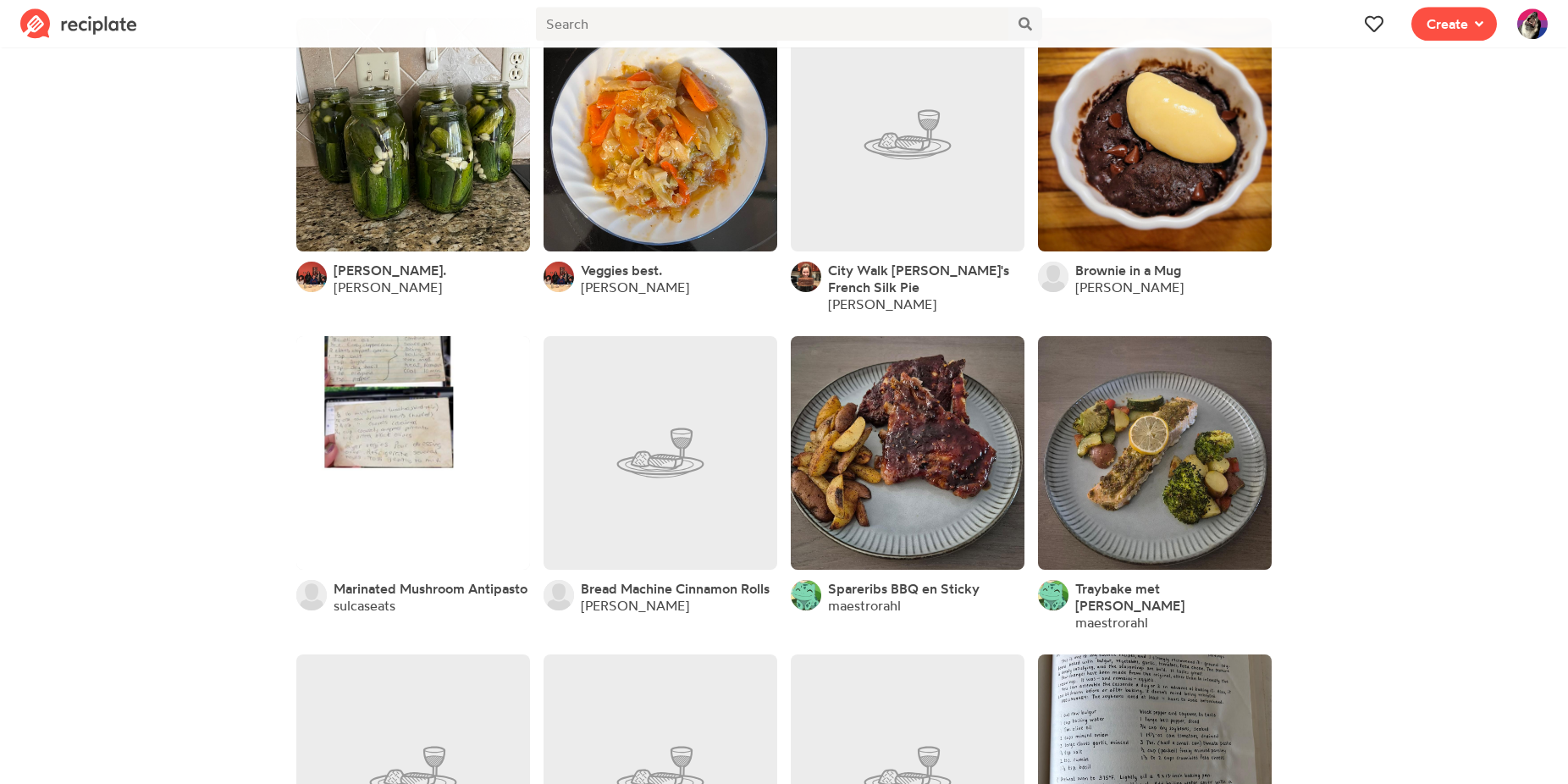
scroll to position [2541, 0]
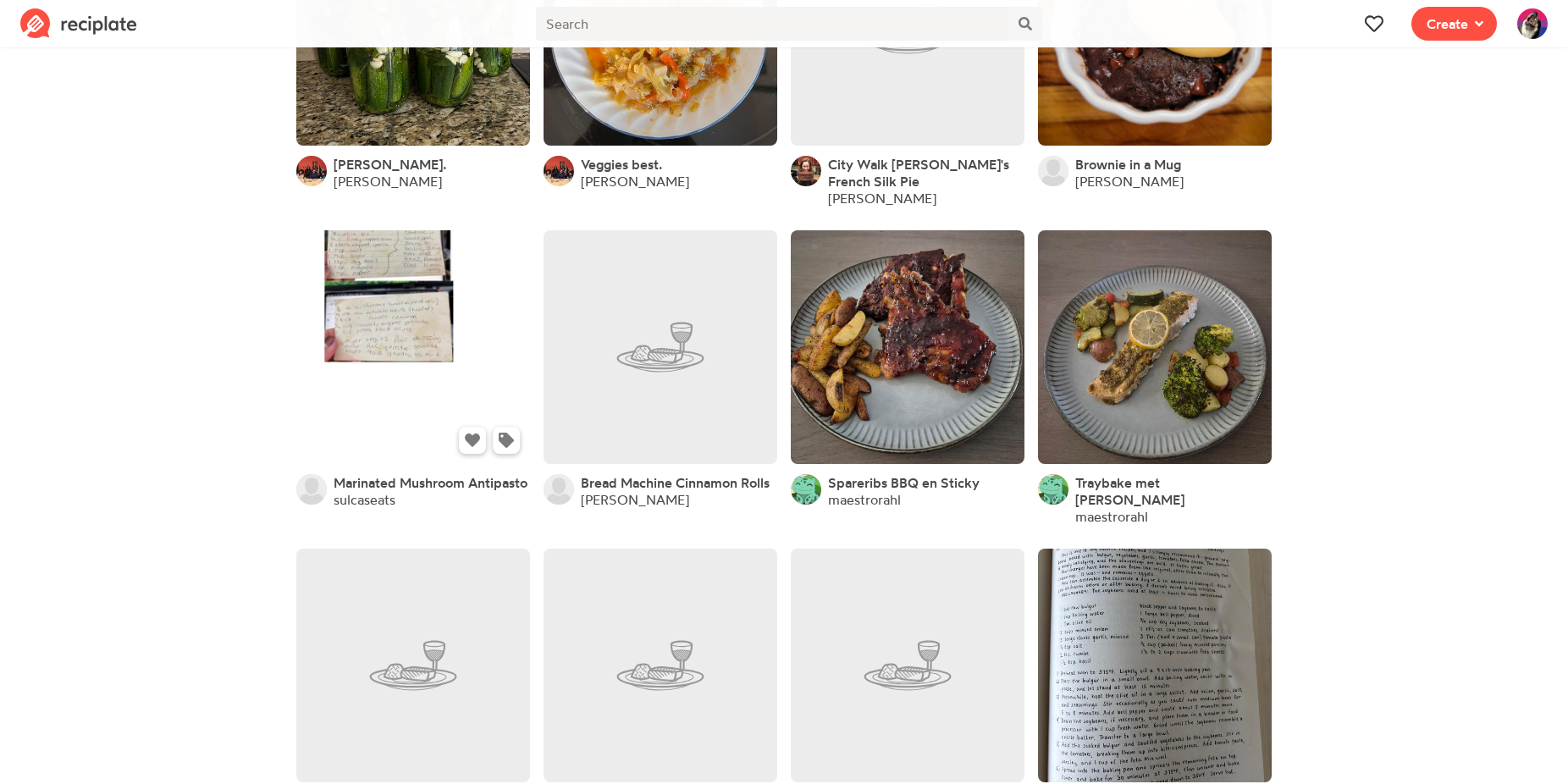
click at [417, 310] on link at bounding box center [412, 347] width 233 height 233
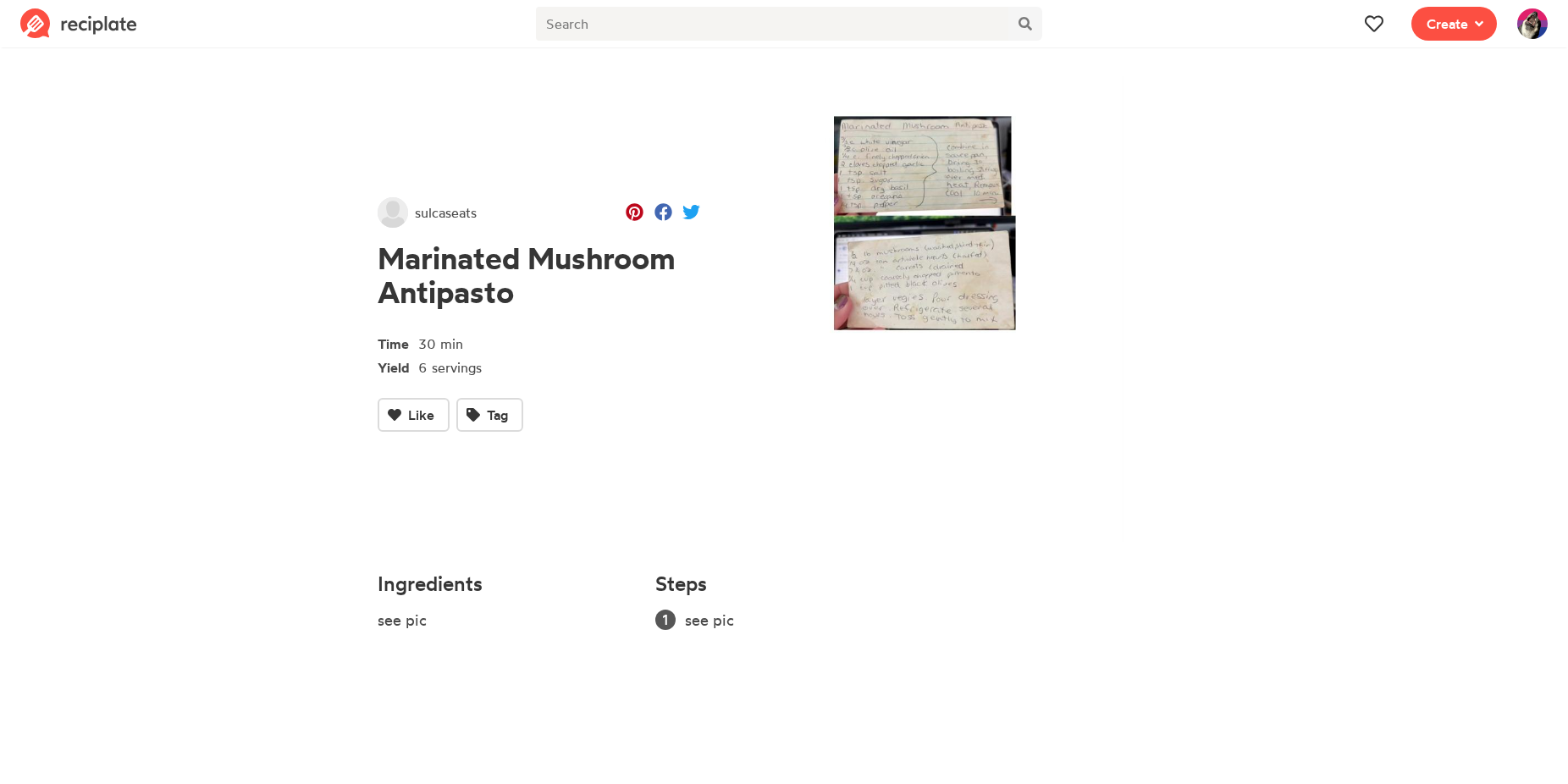
click at [949, 262] on img at bounding box center [958, 308] width 463 height 466
